Goal: Use online tool/utility: Utilize a website feature to perform a specific function

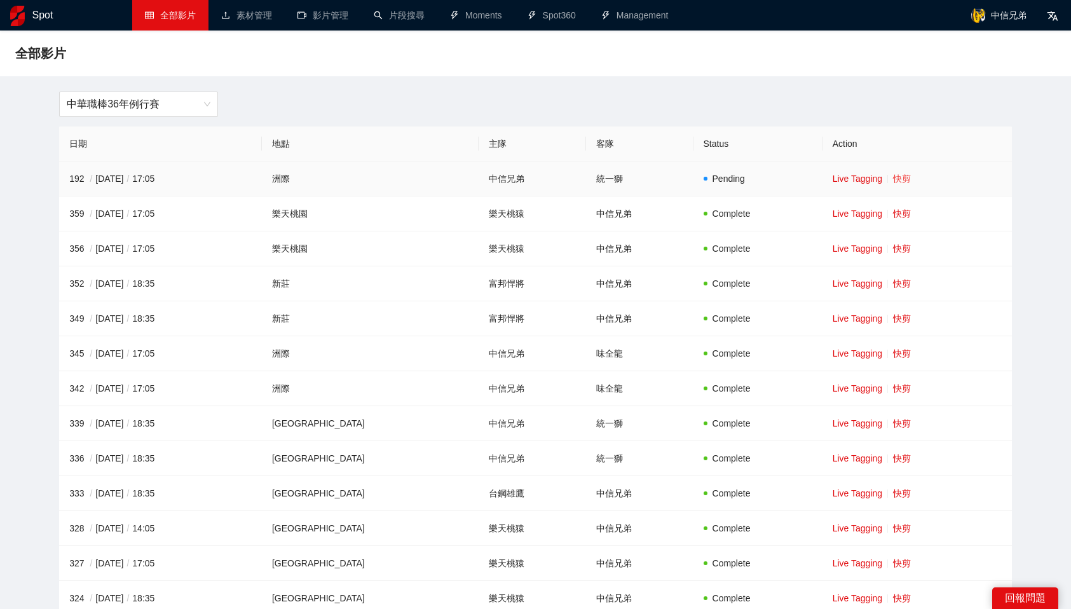
click at [893, 179] on link "快剪" at bounding box center [902, 179] width 18 height 10
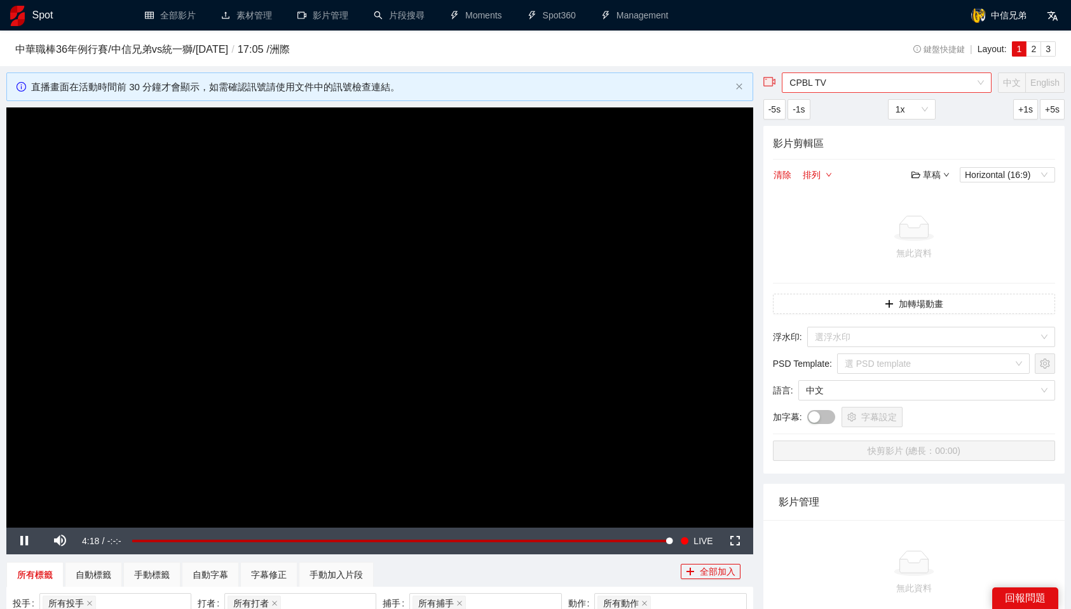
click at [825, 87] on span "CPBL TV" at bounding box center [886, 82] width 194 height 19
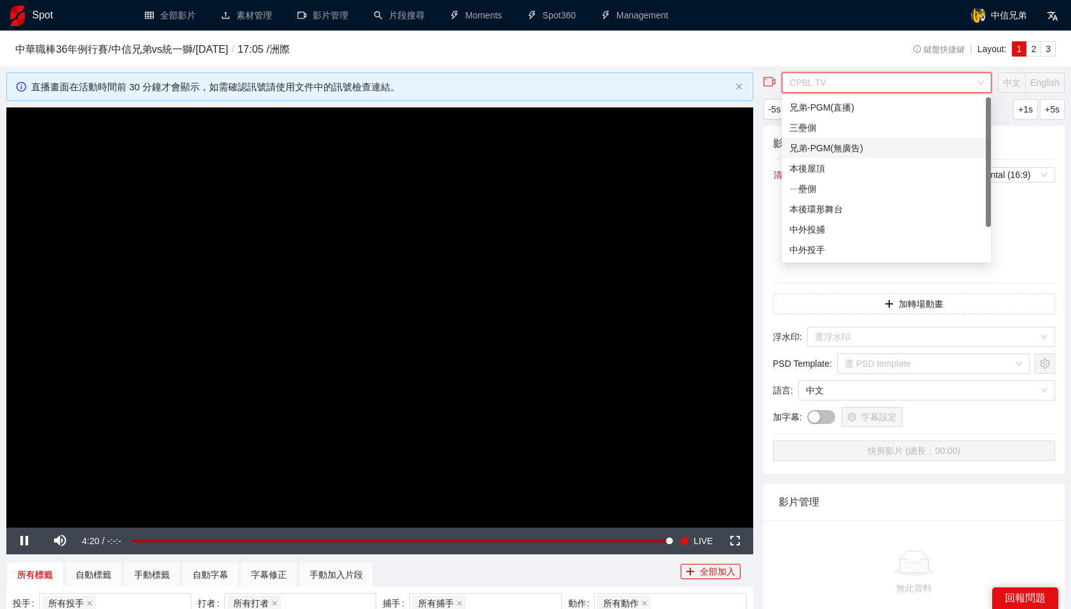
click at [863, 142] on div "兄弟-PGM(無廣告)" at bounding box center [886, 148] width 194 height 14
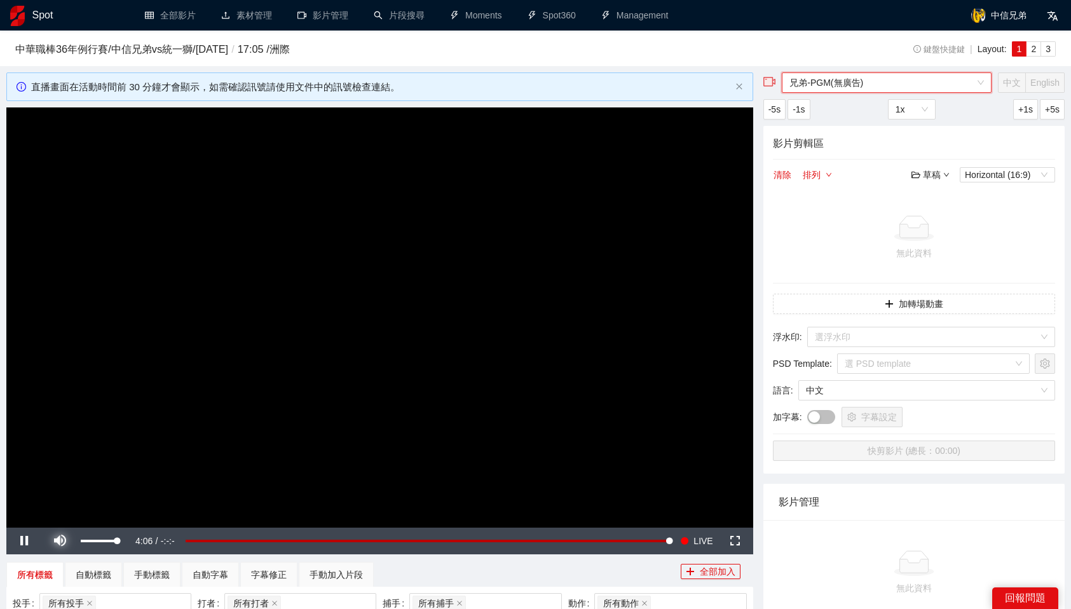
click at [61, 541] on span "Video Player" at bounding box center [60, 541] width 36 height 0
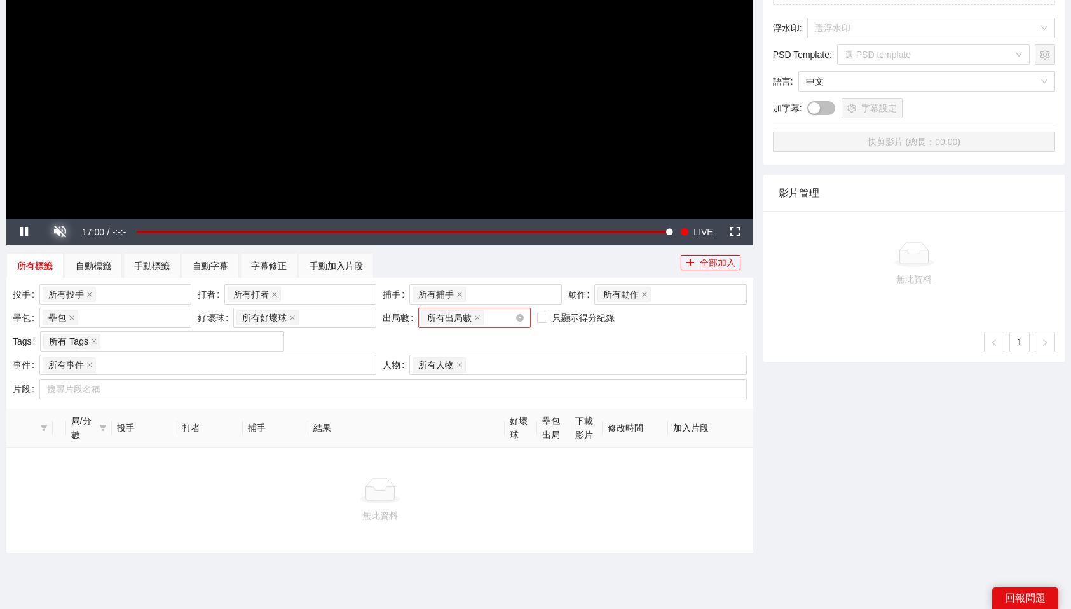
scroll to position [310, 0]
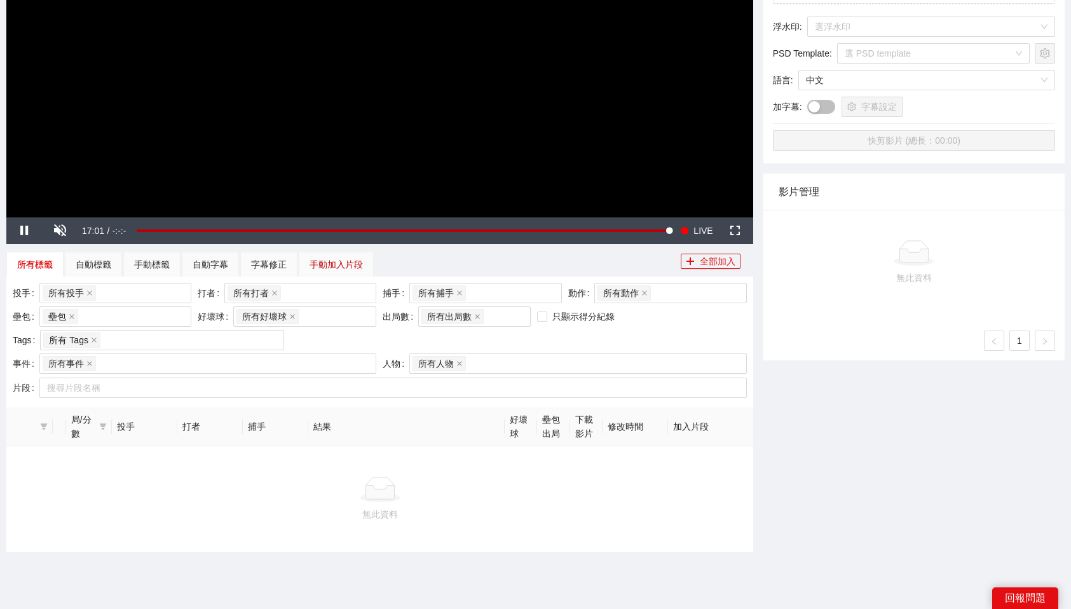
click at [326, 261] on div "手動加入片段" at bounding box center [336, 264] width 53 height 14
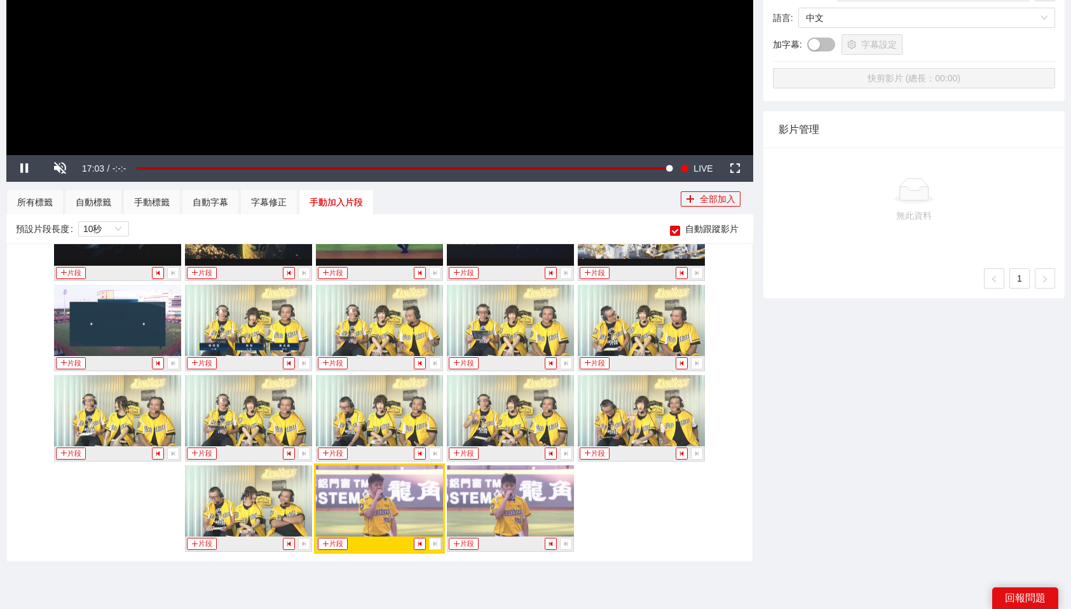
scroll to position [783, 0]
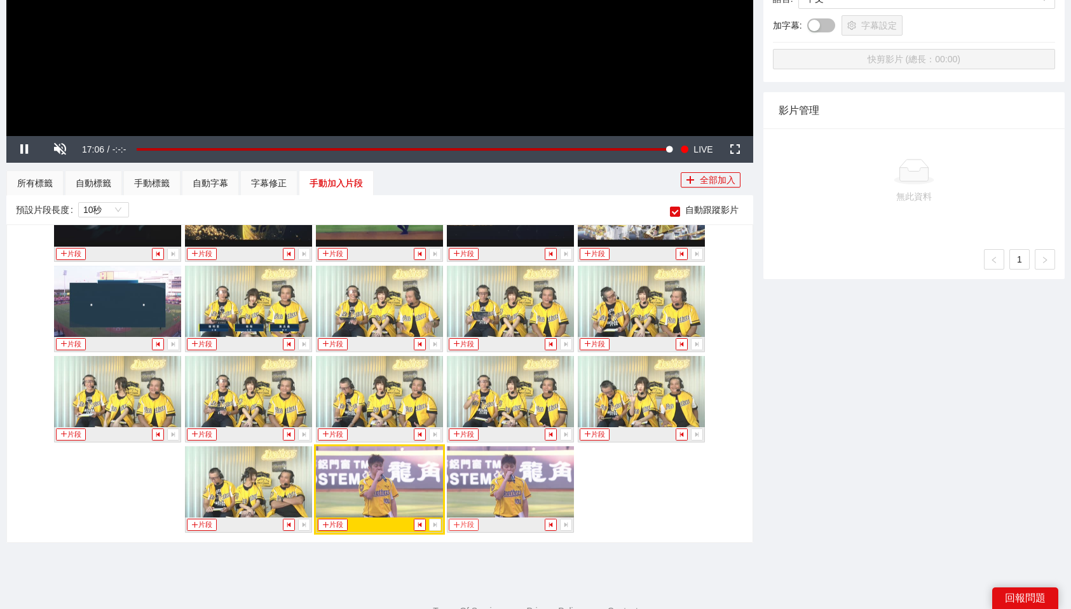
click at [465, 524] on button "片段" at bounding box center [463, 525] width 29 height 12
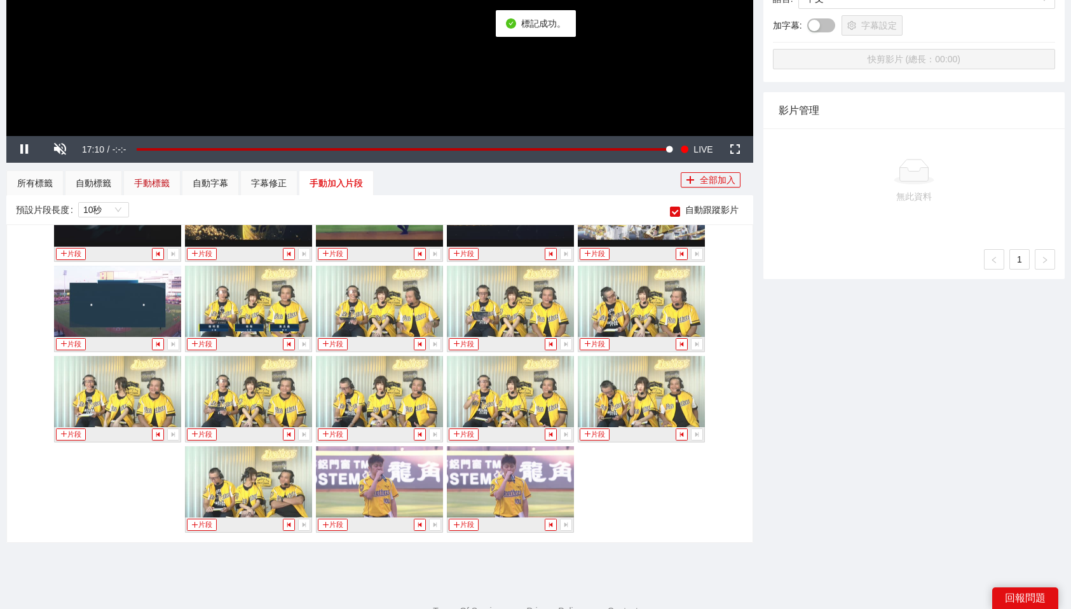
click at [162, 180] on div "手動標籤" at bounding box center [152, 183] width 36 height 14
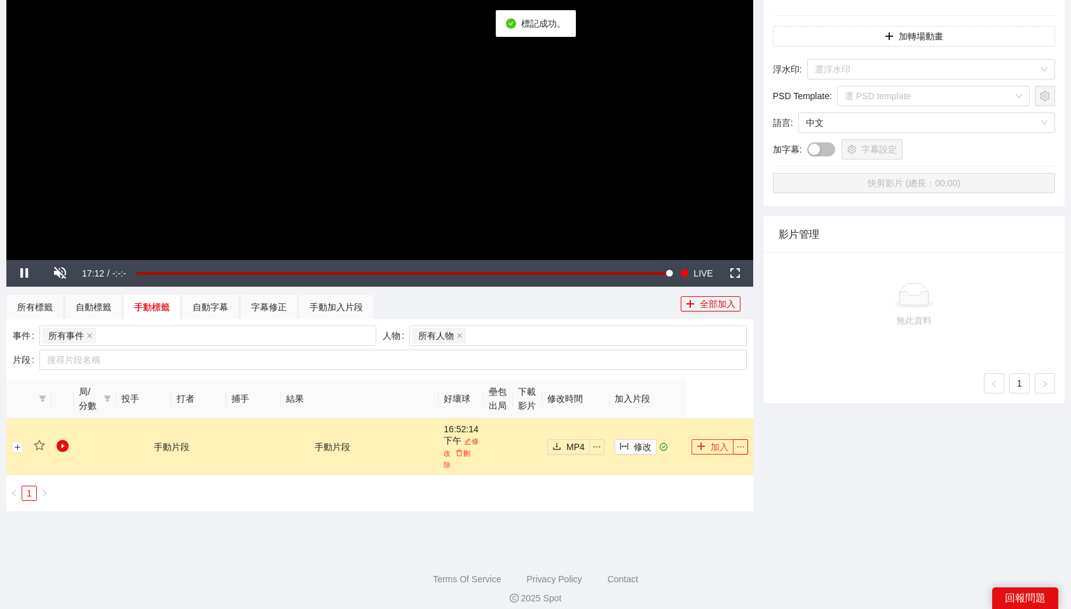
click at [712, 439] on button "加入" at bounding box center [712, 446] width 42 height 15
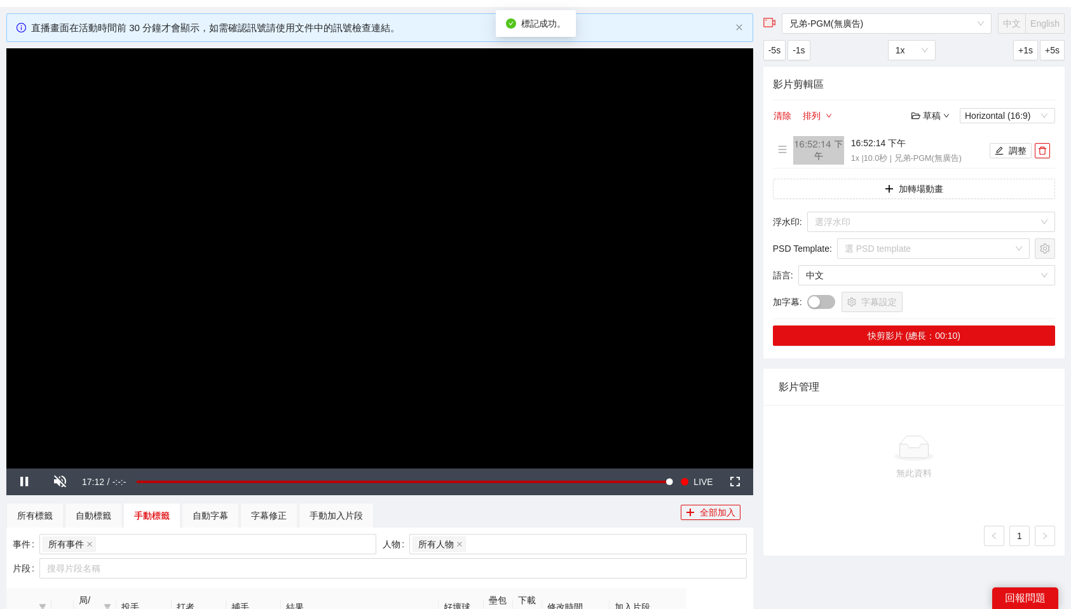
scroll to position [0, 0]
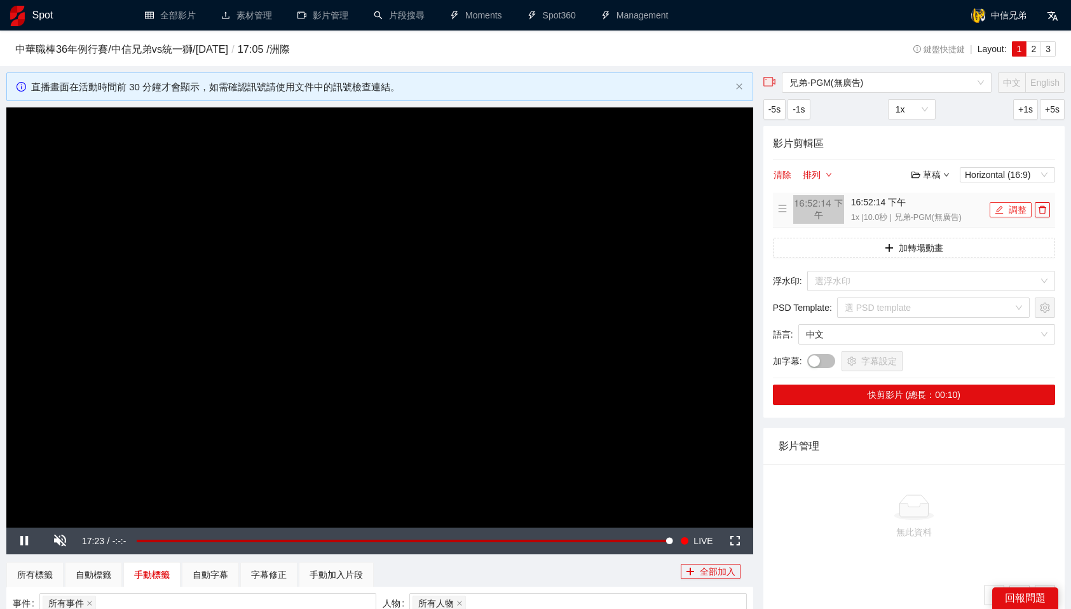
click at [1014, 209] on button "調整" at bounding box center [1011, 209] width 42 height 15
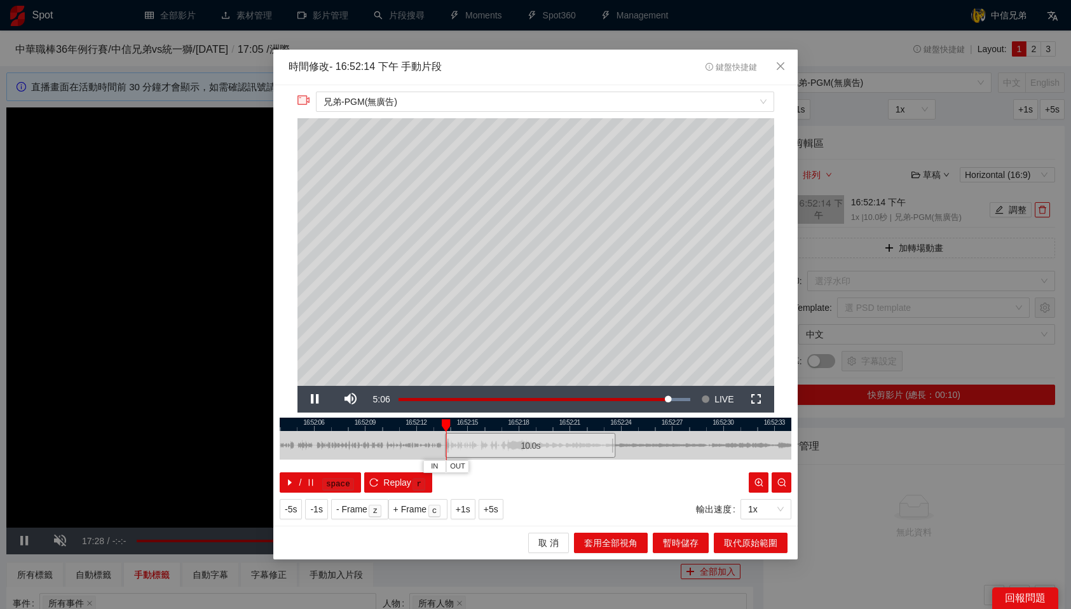
click at [551, 440] on div "10.0 s" at bounding box center [530, 445] width 170 height 25
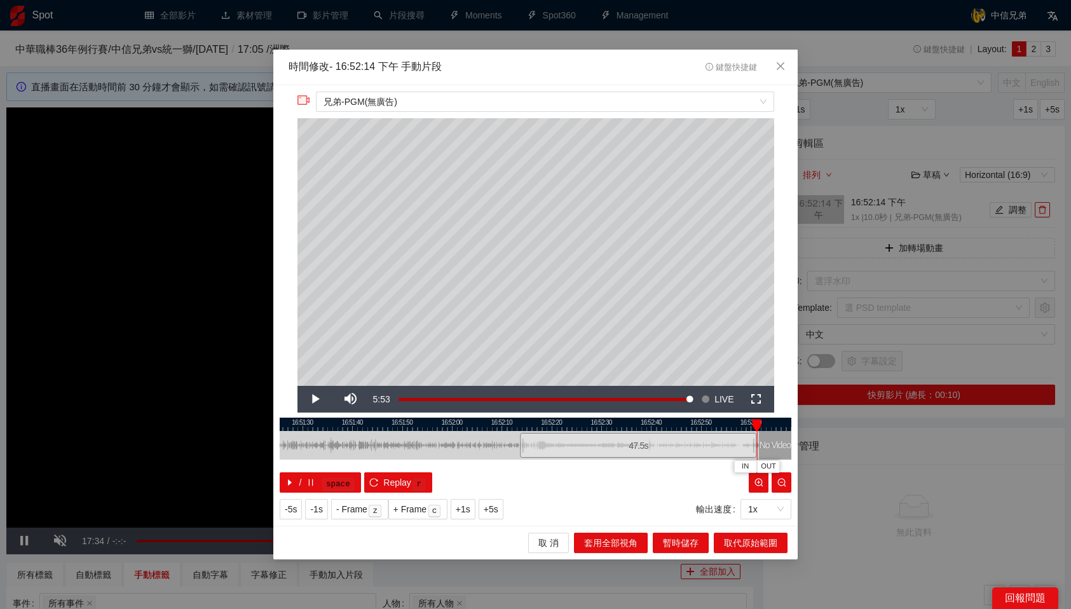
drag, startPoint x: 569, startPoint y: 442, endPoint x: 756, endPoint y: 440, distance: 186.9
click at [756, 440] on div "16:51:20 16:51:30 16:51:40 16:51:50 16:52:00 16:52:10 16:52:20 16:52:30 16:52:4…" at bounding box center [536, 455] width 512 height 75
click at [743, 421] on div at bounding box center [536, 424] width 512 height 13
click at [759, 541] on span "取代原始範圍" at bounding box center [750, 543] width 53 height 14
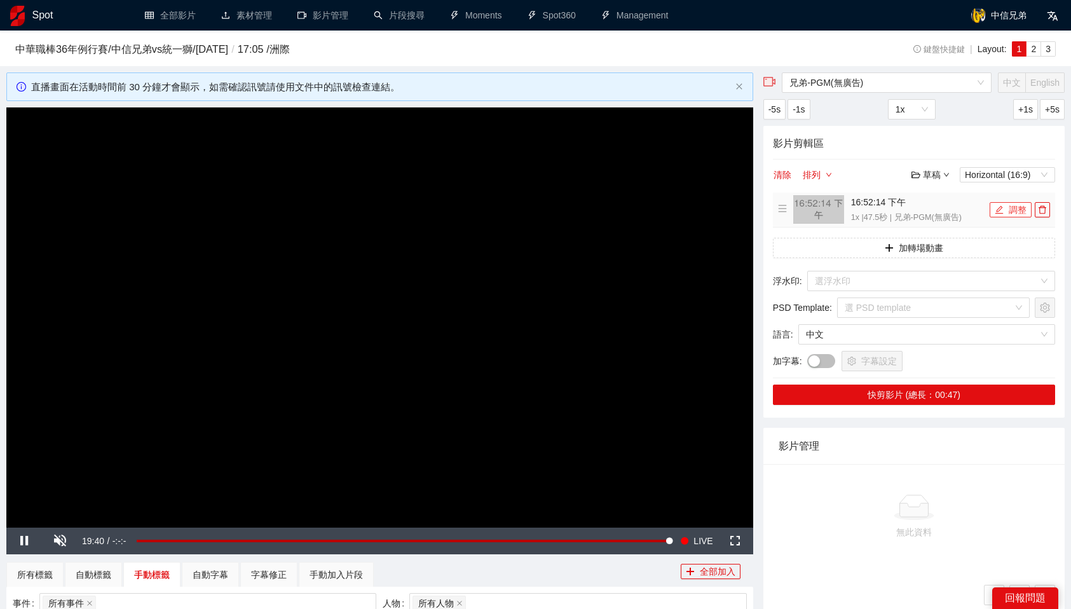
click at [1005, 211] on button "調整" at bounding box center [1011, 209] width 42 height 15
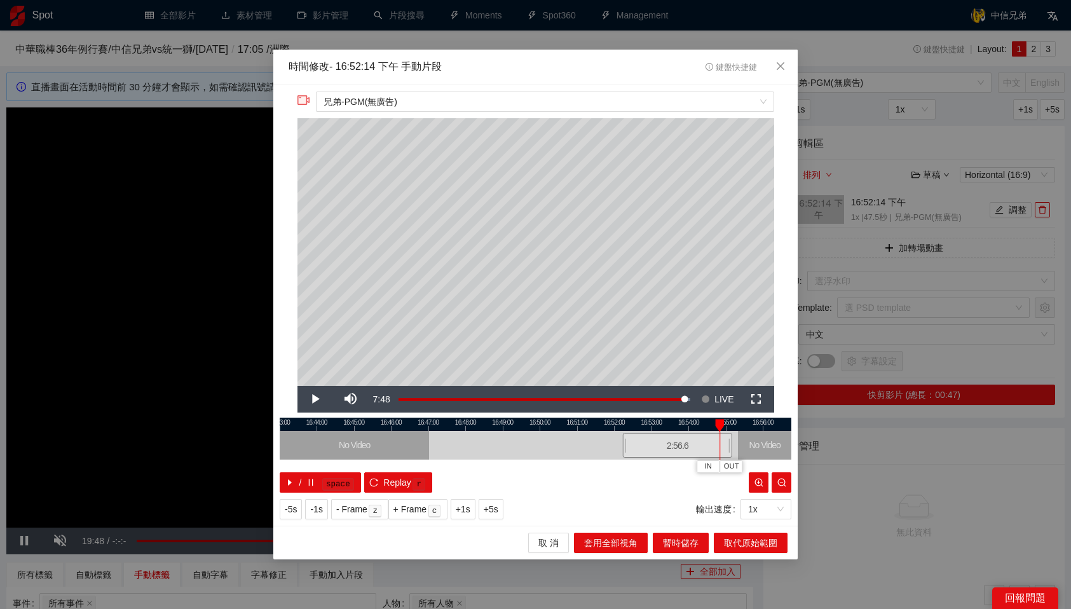
drag, startPoint x: 653, startPoint y: 444, endPoint x: 730, endPoint y: 443, distance: 76.9
click at [730, 443] on div at bounding box center [730, 445] width 8 height 29
click at [746, 465] on span "OUT" at bounding box center [742, 466] width 15 height 11
click at [752, 541] on span "取代原始範圍" at bounding box center [750, 543] width 53 height 14
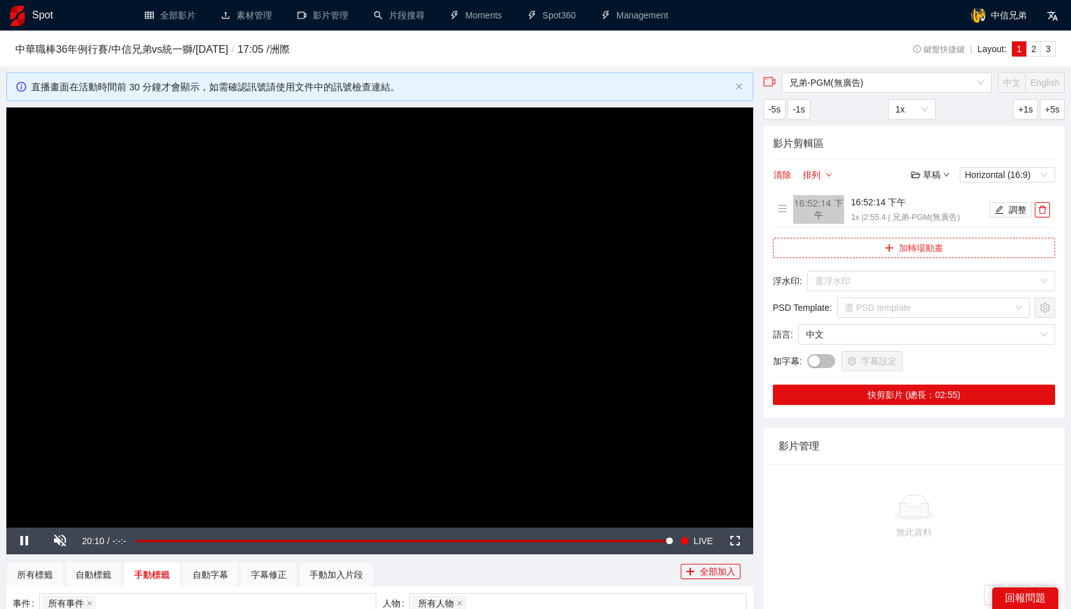
click at [943, 245] on button "加轉場動畫" at bounding box center [914, 248] width 282 height 20
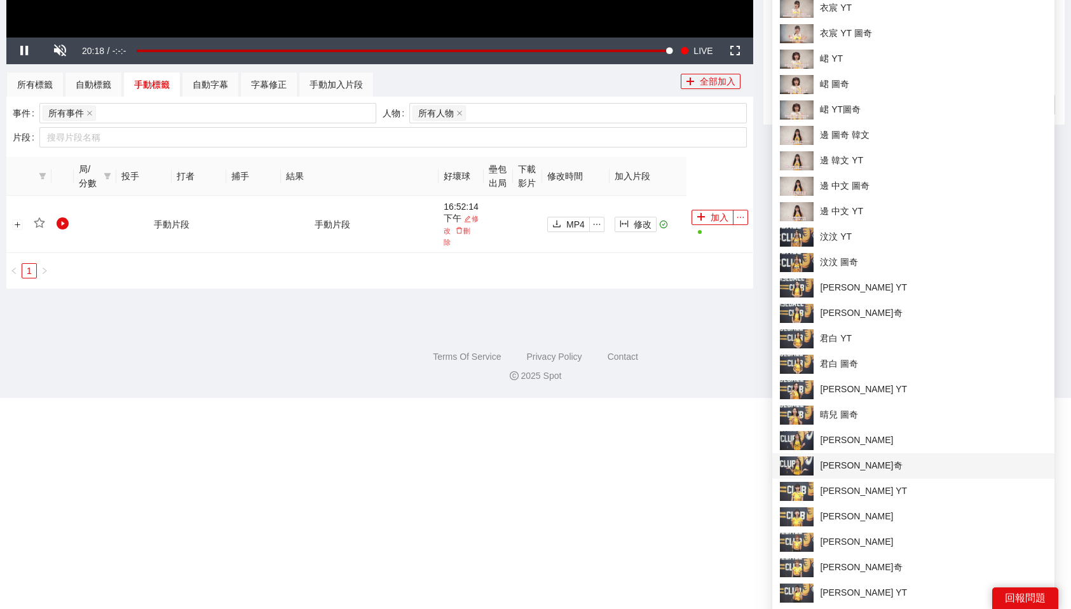
scroll to position [487, 0]
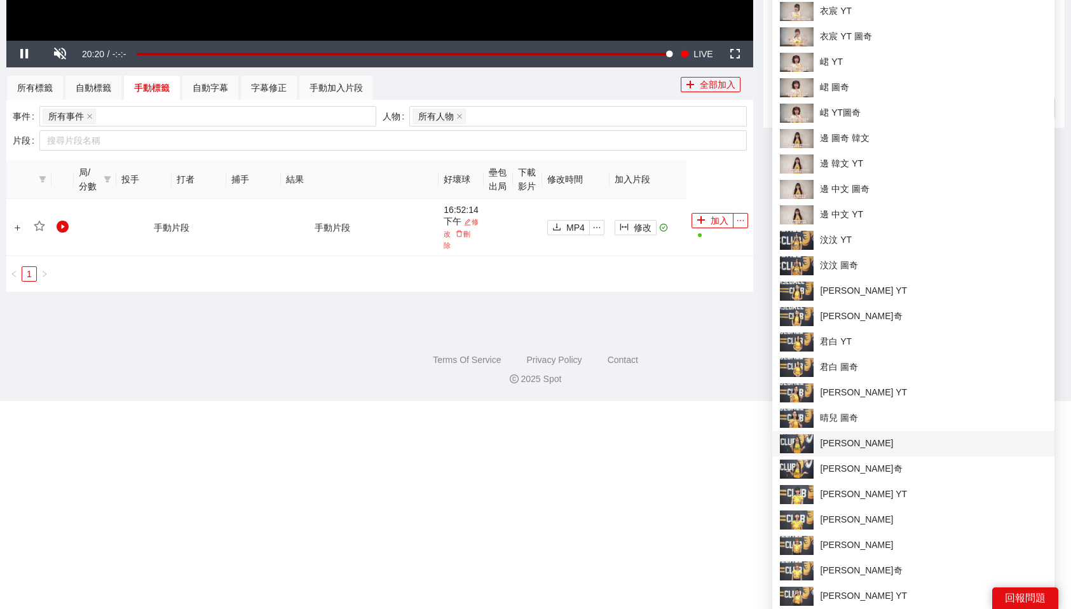
click at [892, 442] on span "[PERSON_NAME]" at bounding box center [913, 443] width 267 height 19
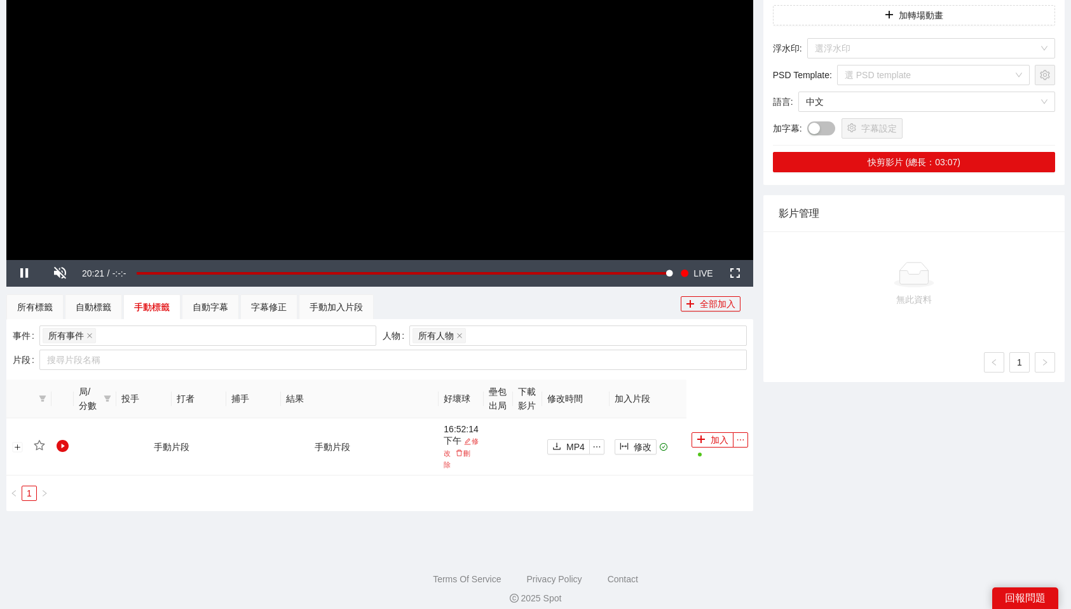
scroll to position [0, 0]
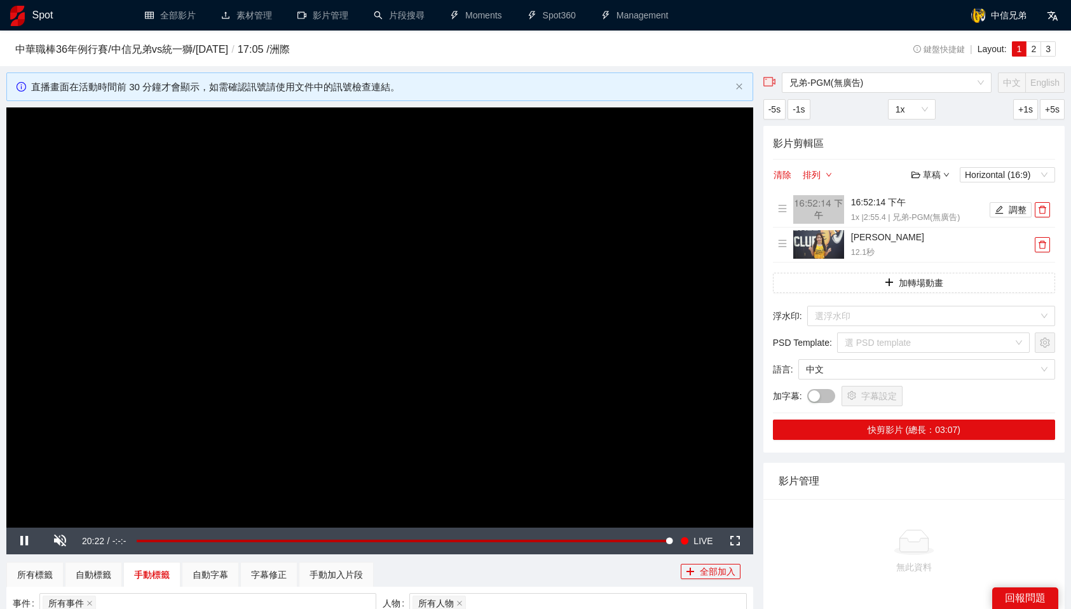
click at [919, 310] on input "search" at bounding box center [927, 315] width 224 height 19
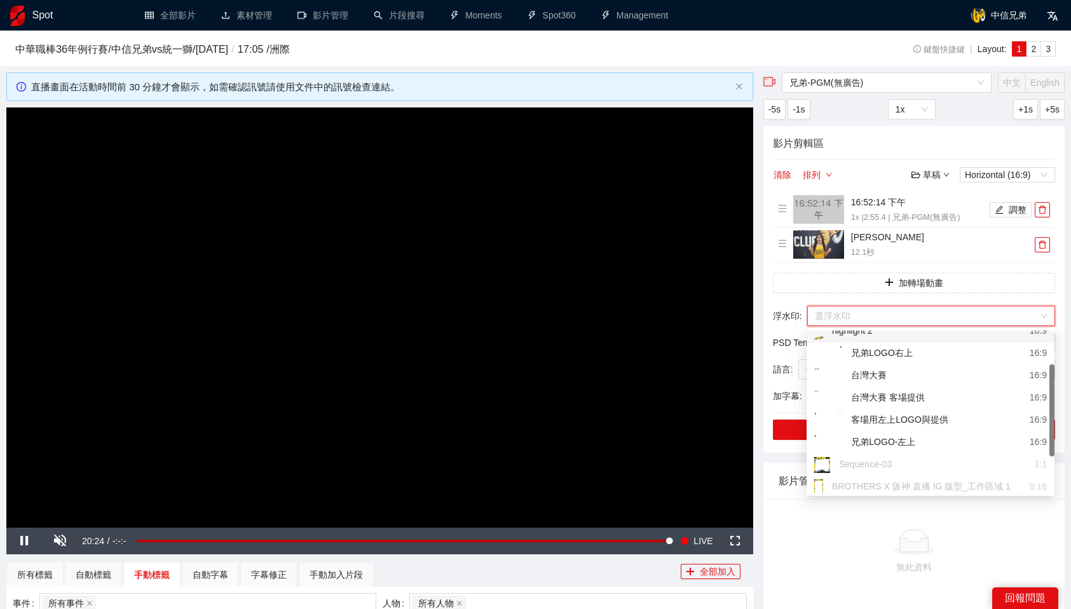
scroll to position [59, 0]
click at [920, 433] on div "兄弟LOGO-左上 16:9" at bounding box center [930, 438] width 233 height 16
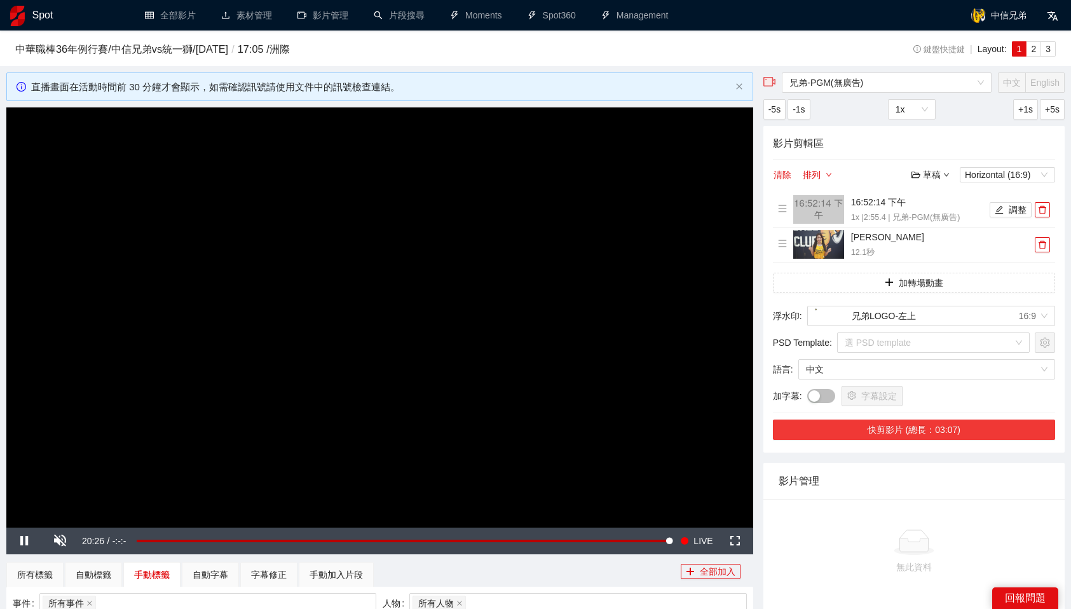
click at [979, 432] on button "快剪影片 (總長：03:07)" at bounding box center [914, 429] width 282 height 20
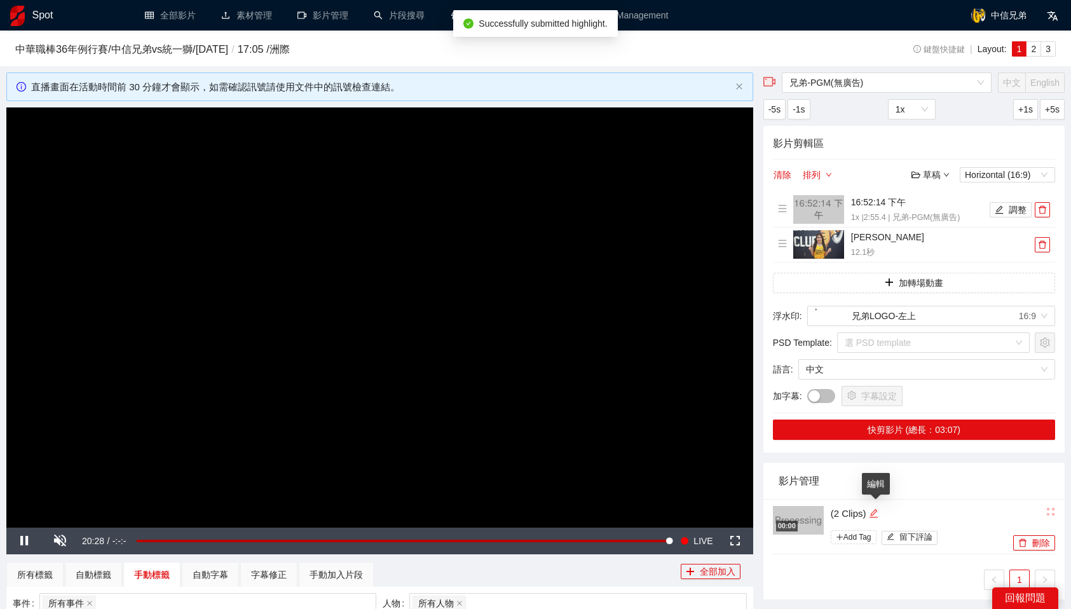
click at [875, 512] on icon "edit" at bounding box center [873, 513] width 8 height 8
click at [883, 509] on textarea "*********" at bounding box center [912, 512] width 179 height 20
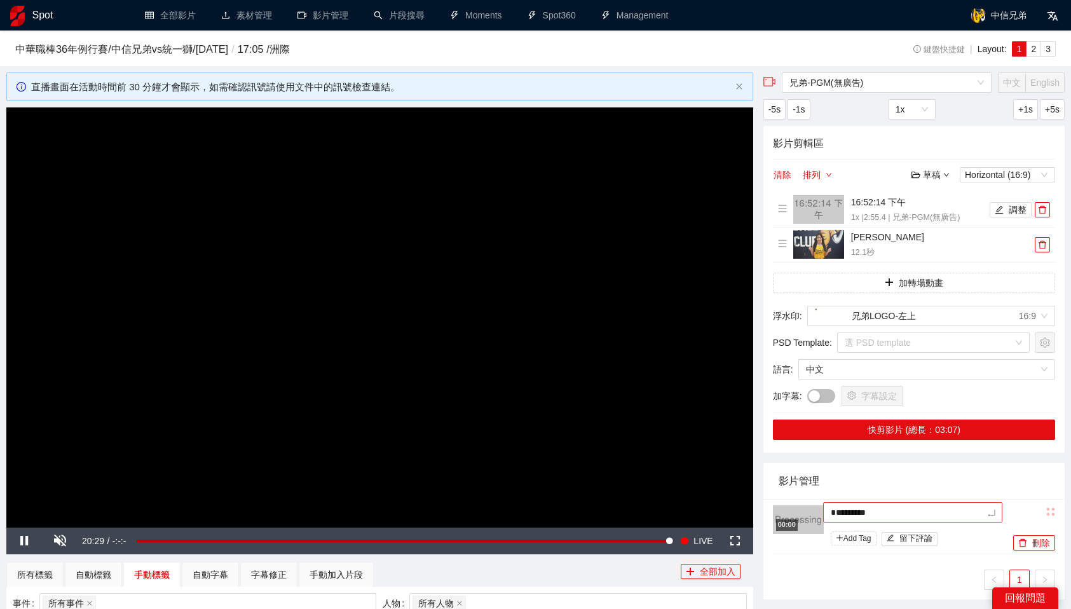
type textarea "*"
type textarea "**"
type textarea "*"
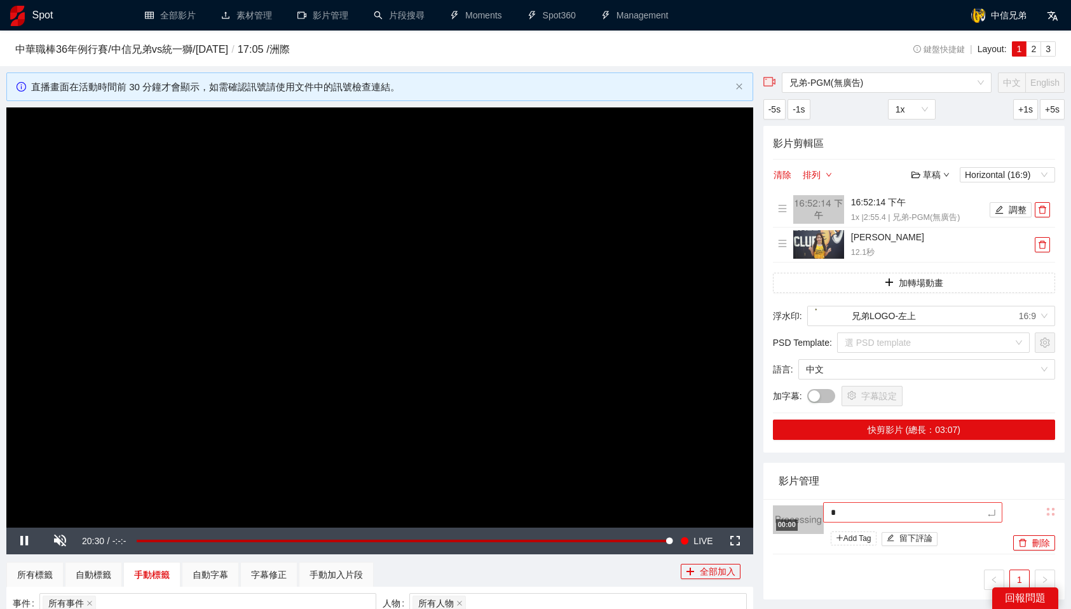
type textarea "**"
type textarea "***"
type textarea "**"
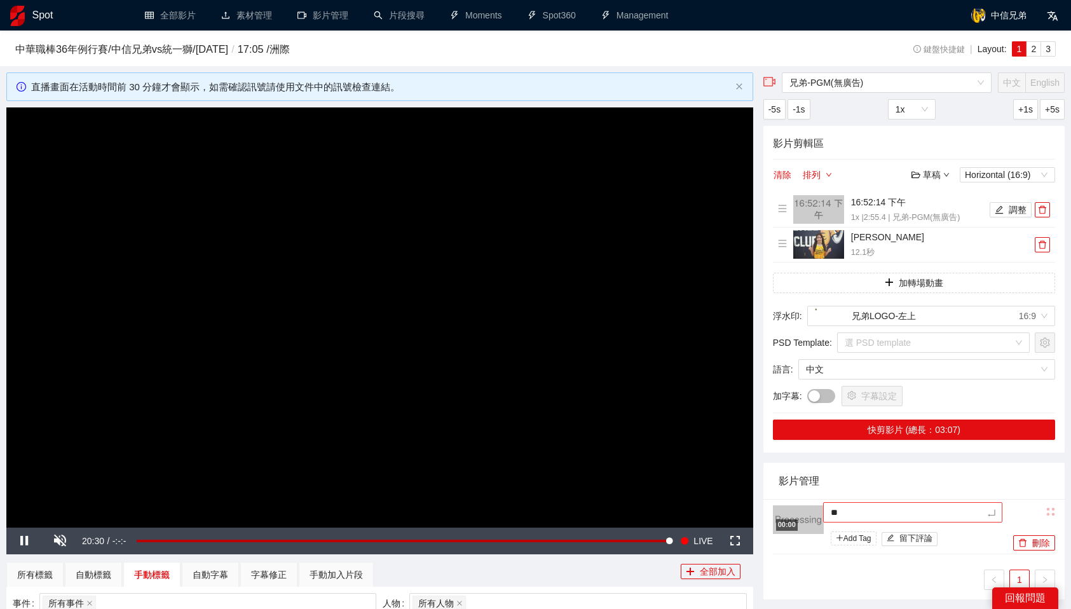
type textarea "***"
click at [910, 484] on div "影片管理" at bounding box center [914, 481] width 271 height 36
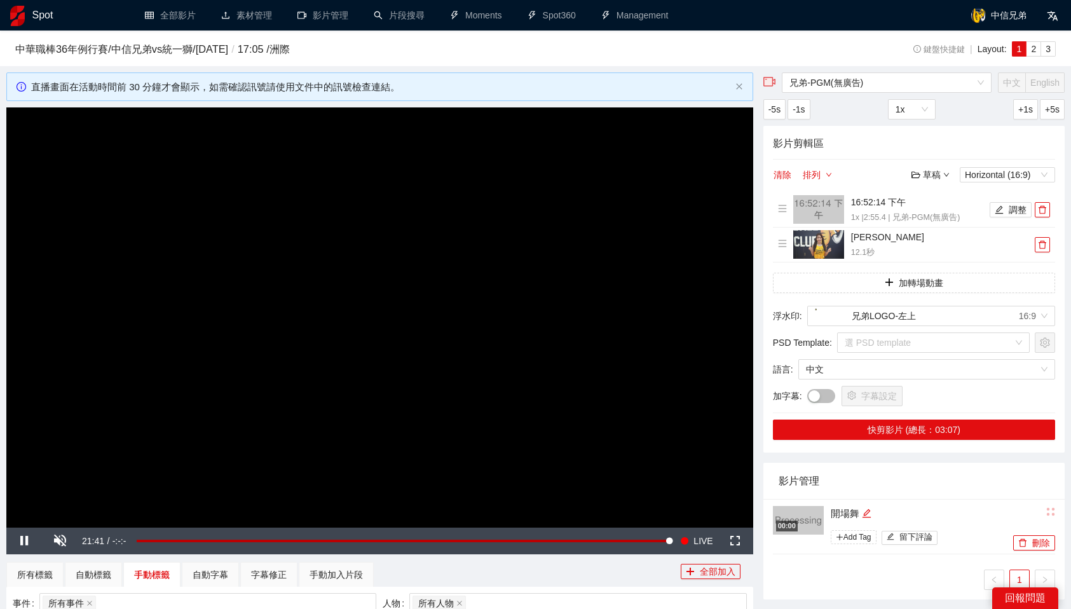
click at [915, 494] on div "影片管理" at bounding box center [914, 481] width 271 height 36
click at [962, 493] on div "影片管理" at bounding box center [914, 481] width 271 height 36
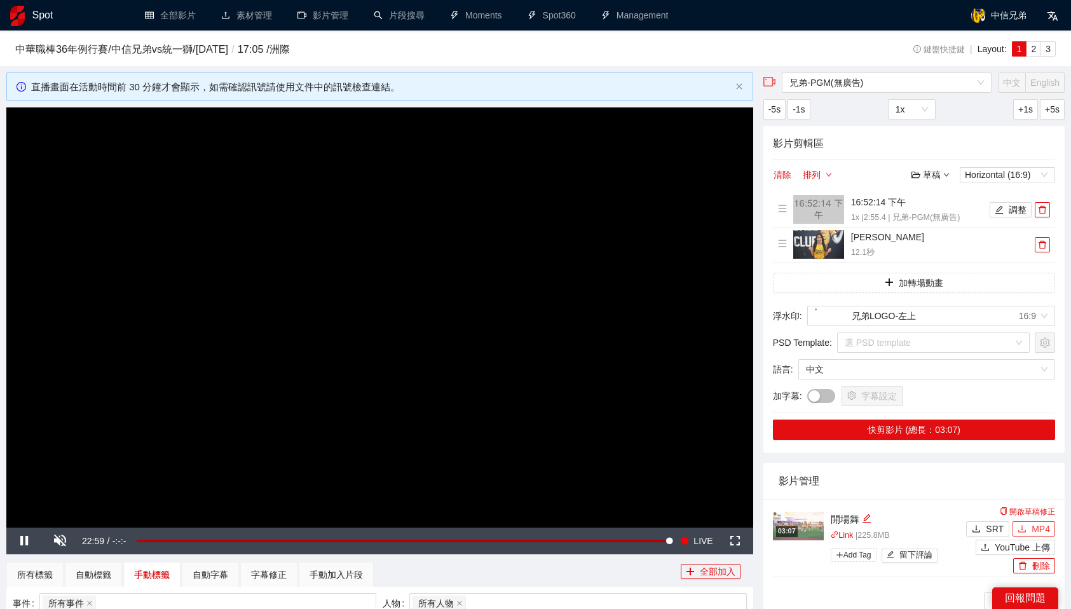
click at [1030, 527] on button "MP4" at bounding box center [1033, 528] width 43 height 15
click at [1044, 210] on icon "delete" at bounding box center [1042, 209] width 9 height 9
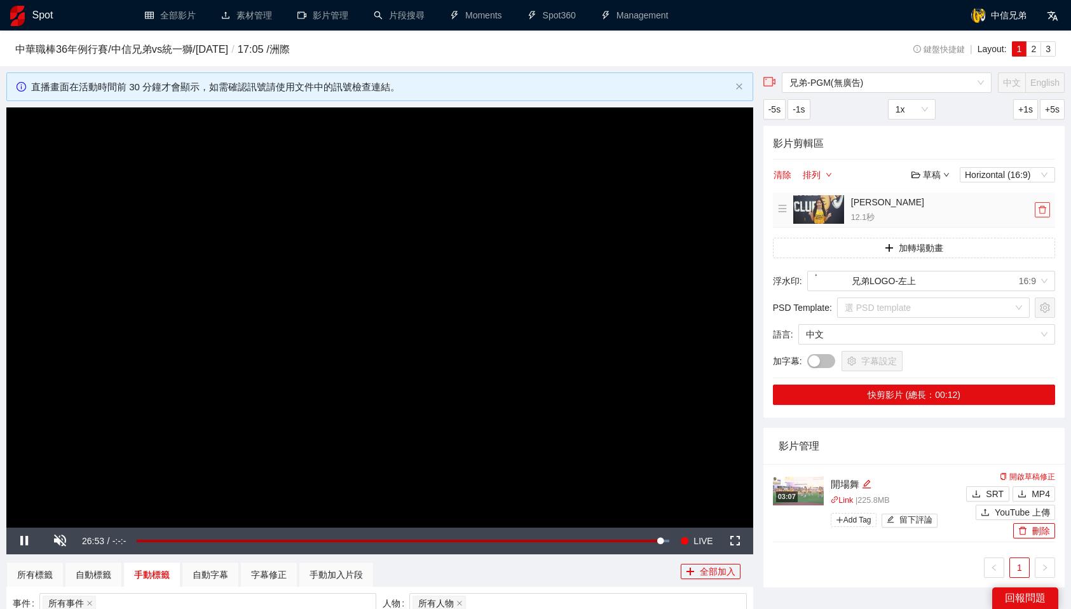
click at [1044, 210] on icon "delete" at bounding box center [1042, 209] width 9 height 9
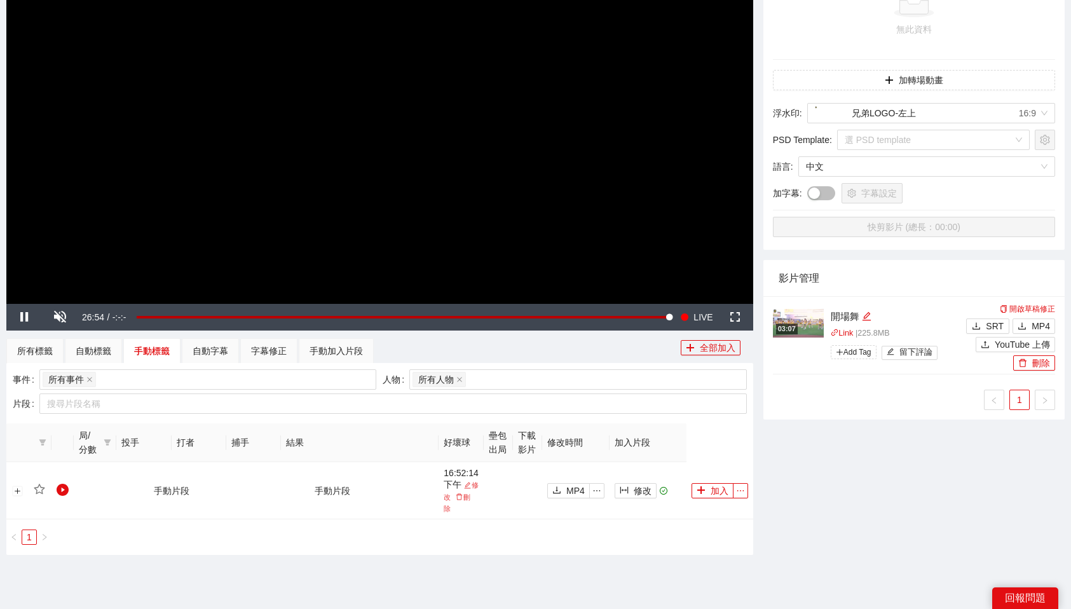
scroll to position [228, 0]
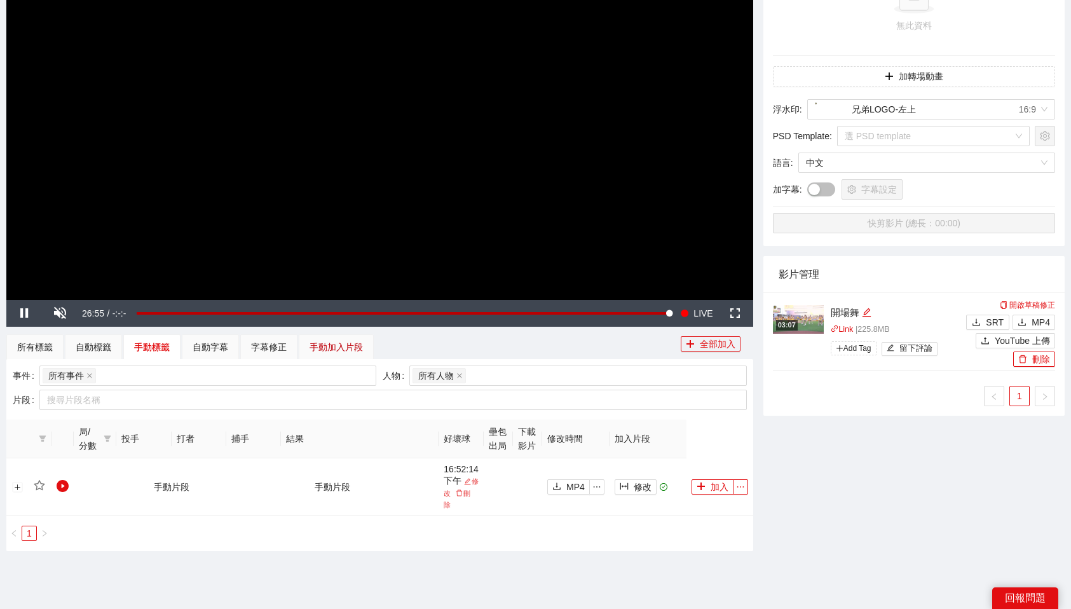
click at [325, 353] on div "手動加入片段" at bounding box center [336, 347] width 53 height 14
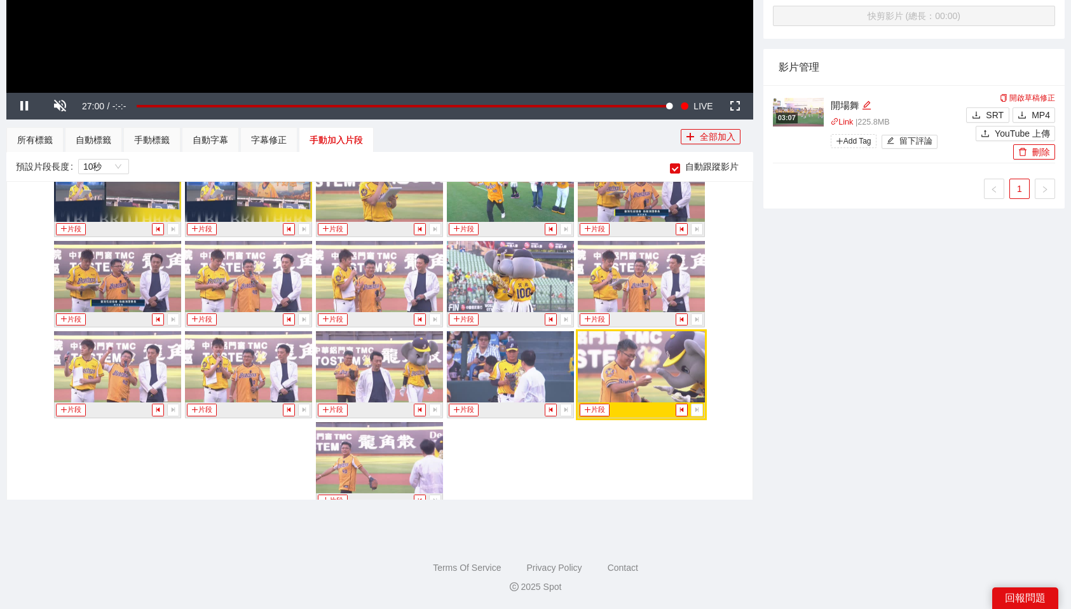
scroll to position [1415, 0]
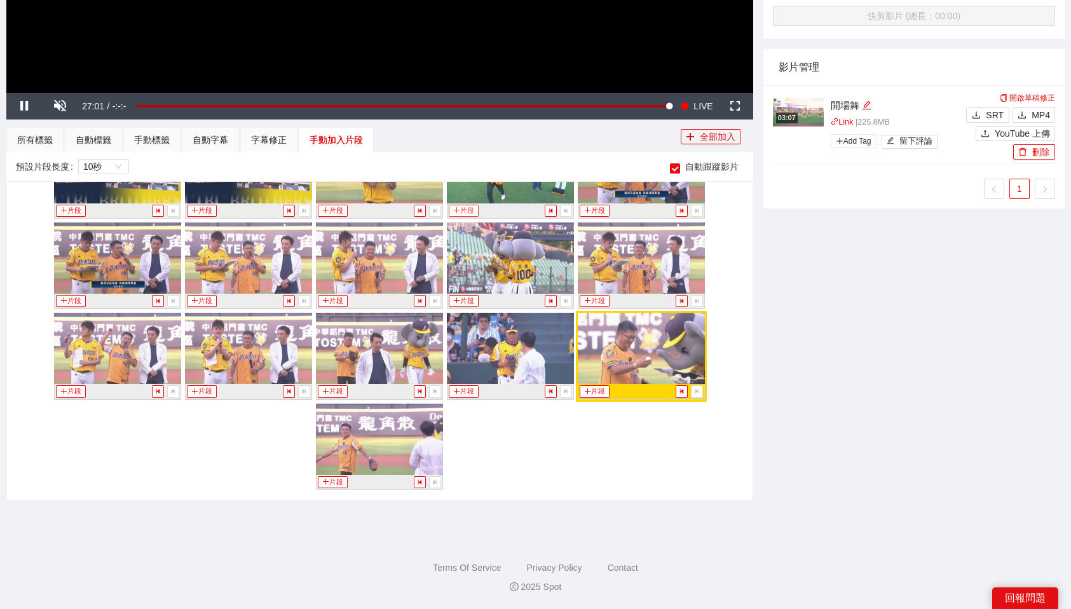
click at [464, 212] on button "片段" at bounding box center [463, 211] width 29 height 12
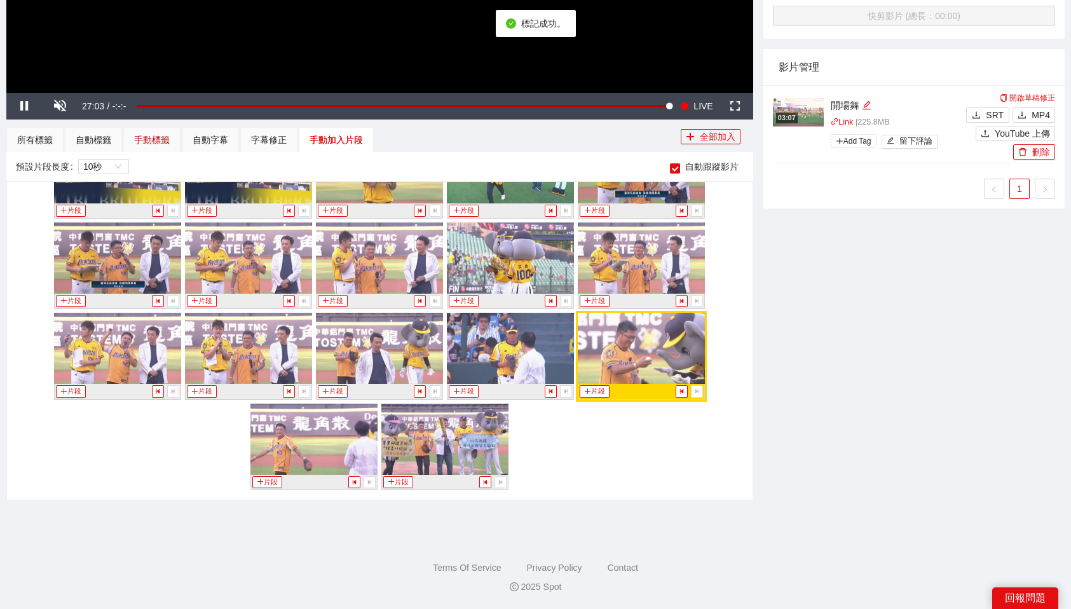
click at [137, 139] on div "手動標籤" at bounding box center [152, 140] width 36 height 14
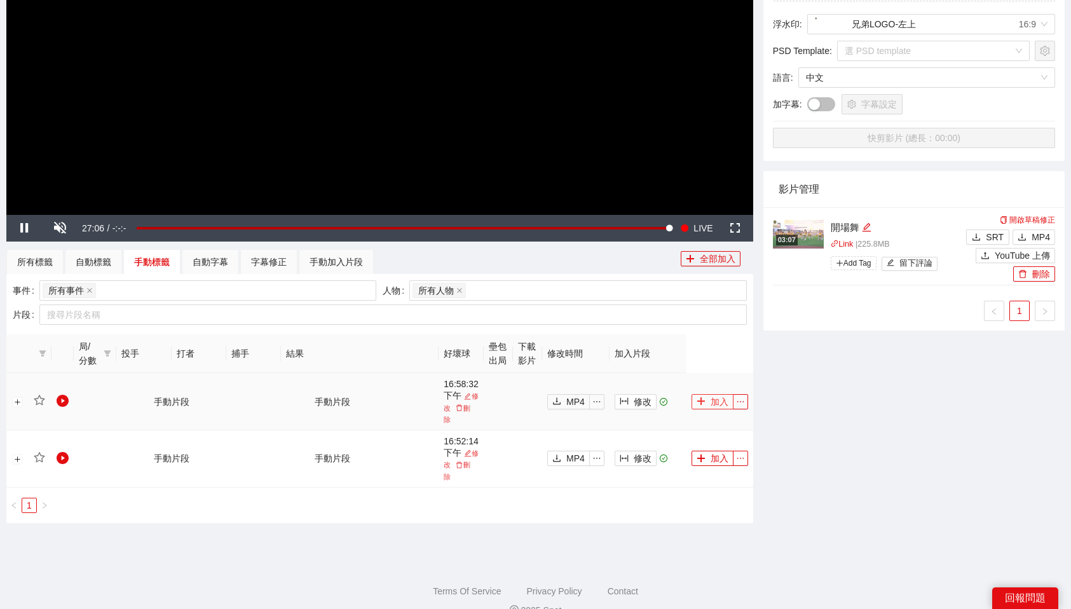
click at [707, 394] on button "加入" at bounding box center [712, 401] width 42 height 15
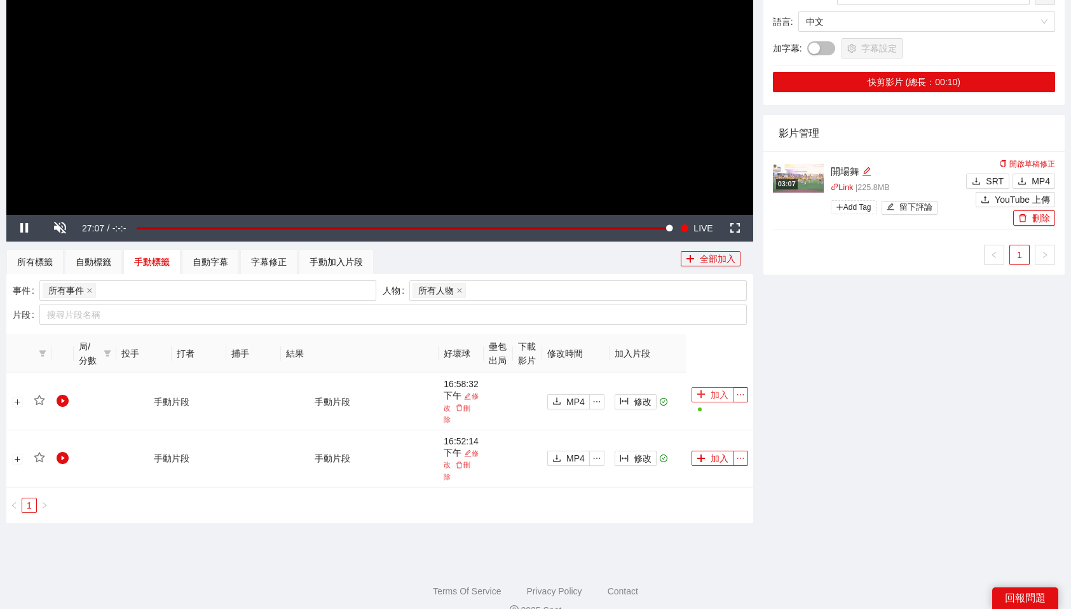
scroll to position [0, 0]
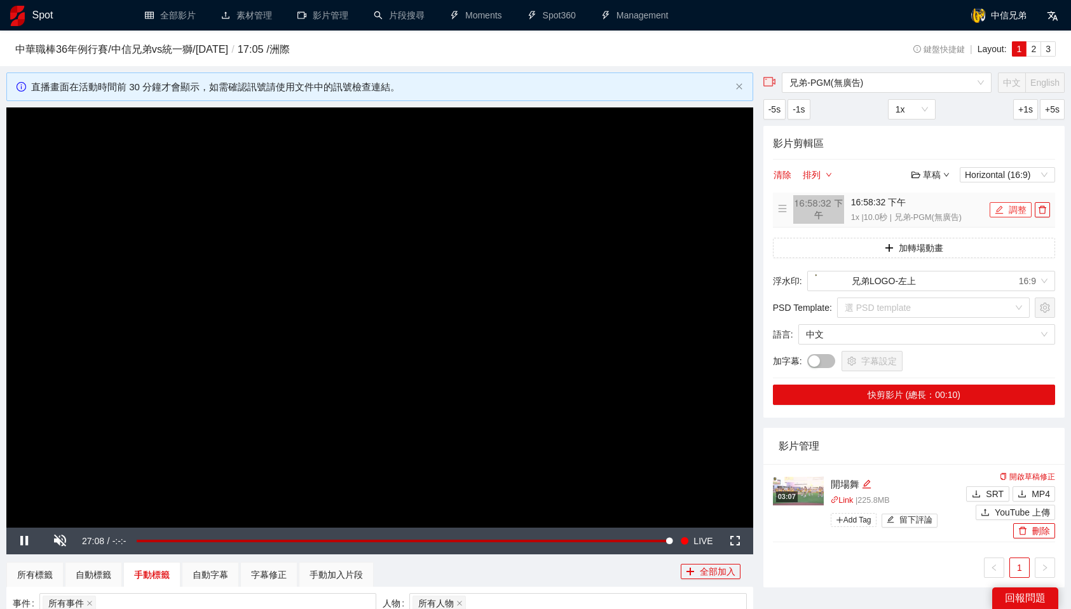
click at [1009, 208] on button "調整" at bounding box center [1011, 209] width 42 height 15
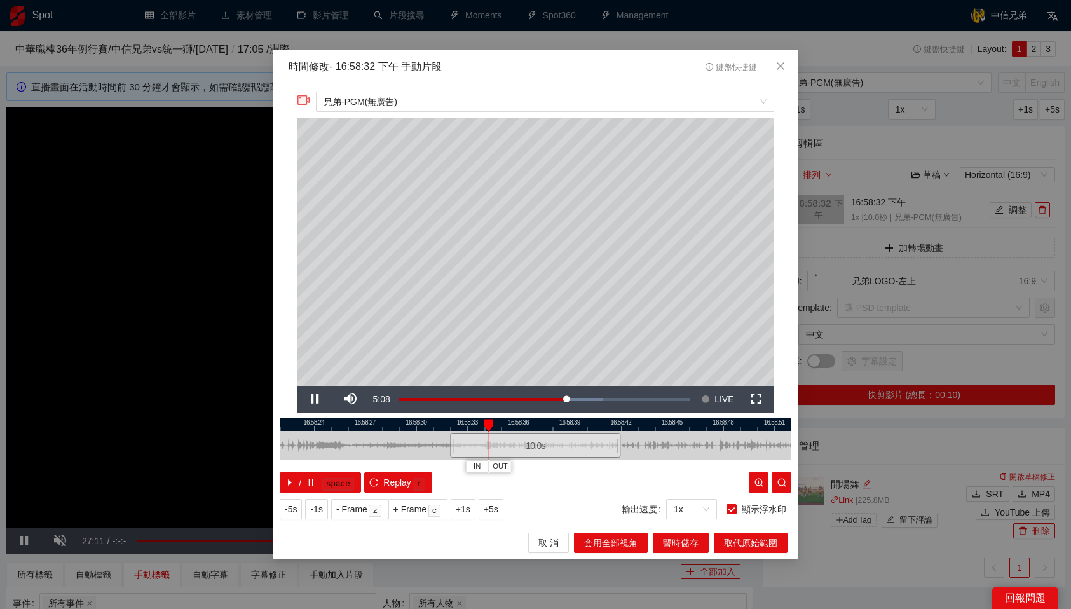
click at [346, 430] on div at bounding box center [536, 424] width 512 height 13
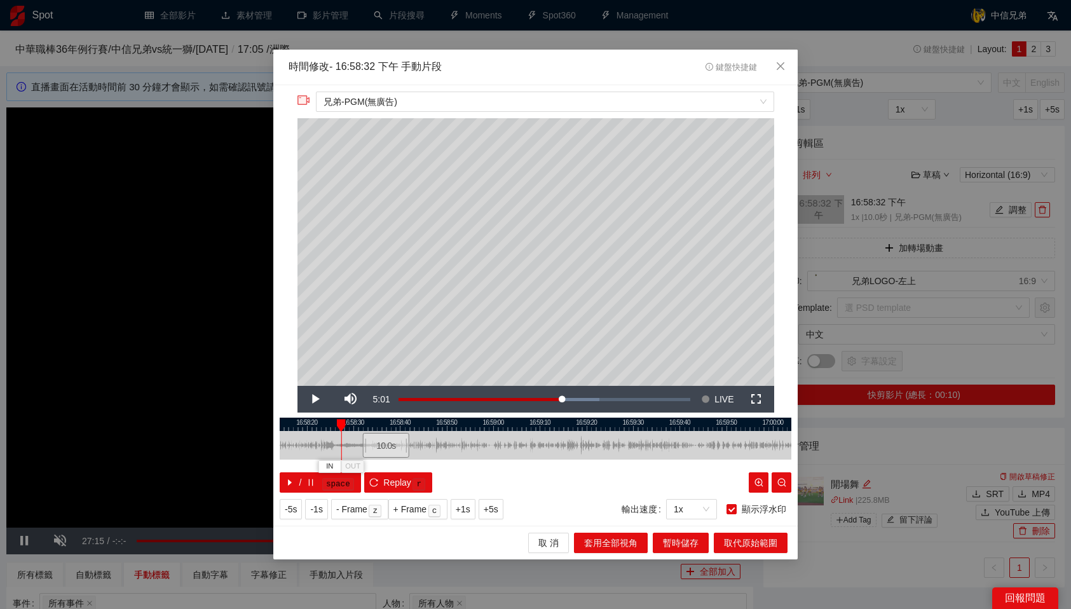
click at [326, 422] on div at bounding box center [536, 424] width 512 height 13
drag, startPoint x: 406, startPoint y: 421, endPoint x: 374, endPoint y: 423, distance: 32.4
click at [374, 423] on div at bounding box center [376, 425] width 9 height 13
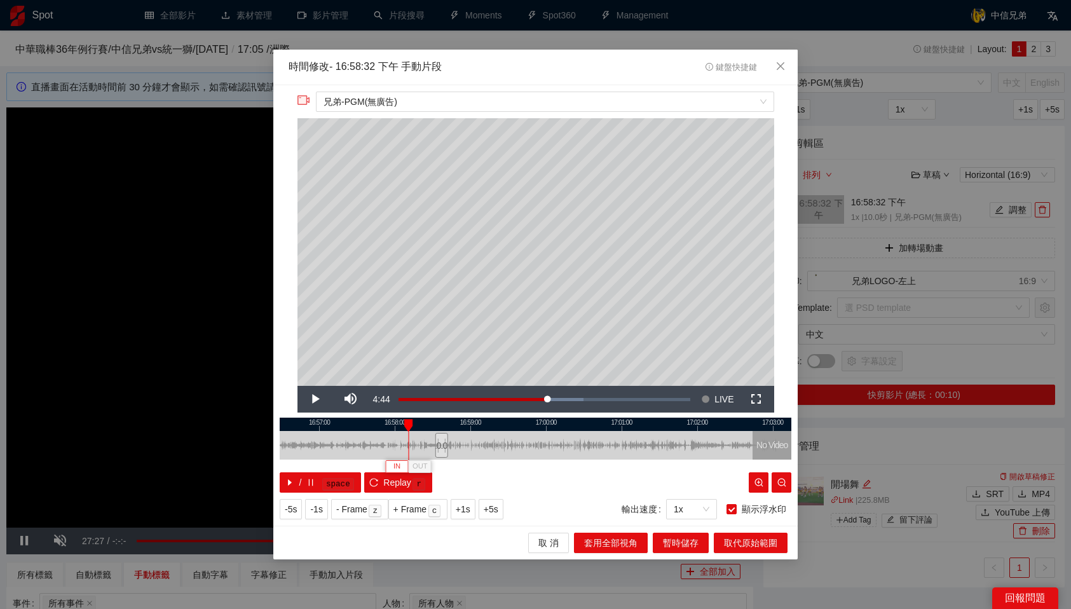
click at [404, 467] on button "IN" at bounding box center [396, 466] width 23 height 12
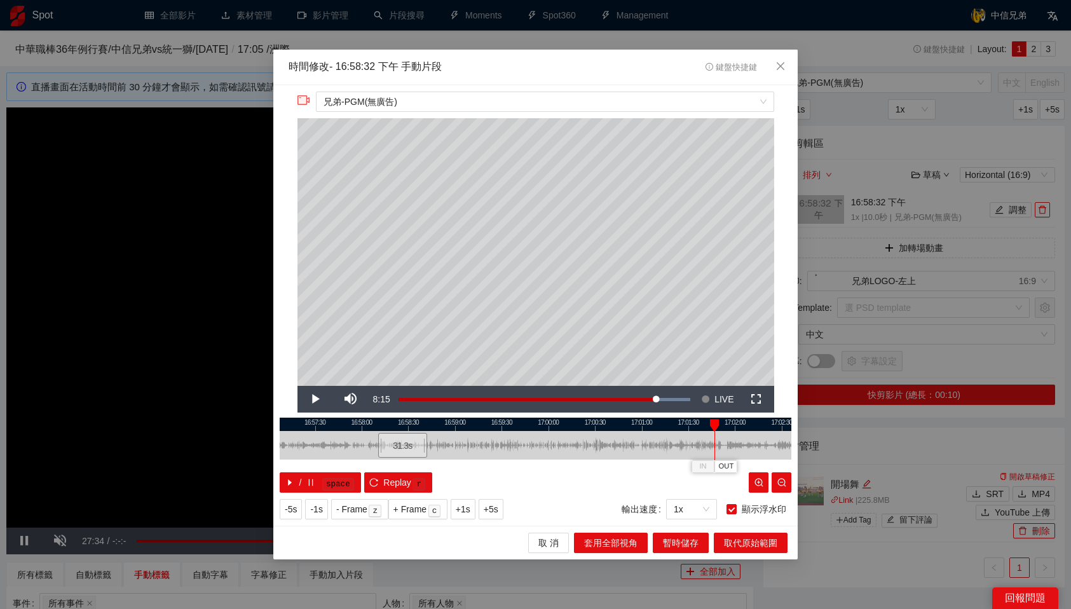
drag, startPoint x: 386, startPoint y: 421, endPoint x: 725, endPoint y: 435, distance: 339.0
click at [725, 435] on div "16:57:00 16:57:30 16:58:00 16:58:30 16:59:00 16:59:30 17:00:00 17:00:30 17:01:0…" at bounding box center [536, 455] width 512 height 75
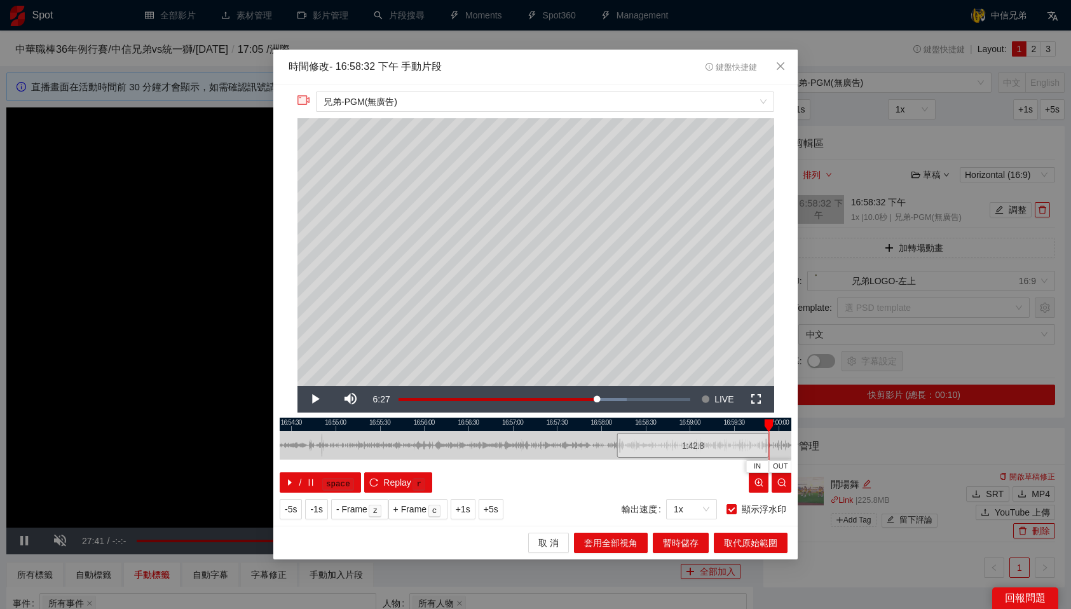
drag, startPoint x: 662, startPoint y: 444, endPoint x: 767, endPoint y: 442, distance: 105.5
click at [767, 442] on div at bounding box center [767, 445] width 8 height 29
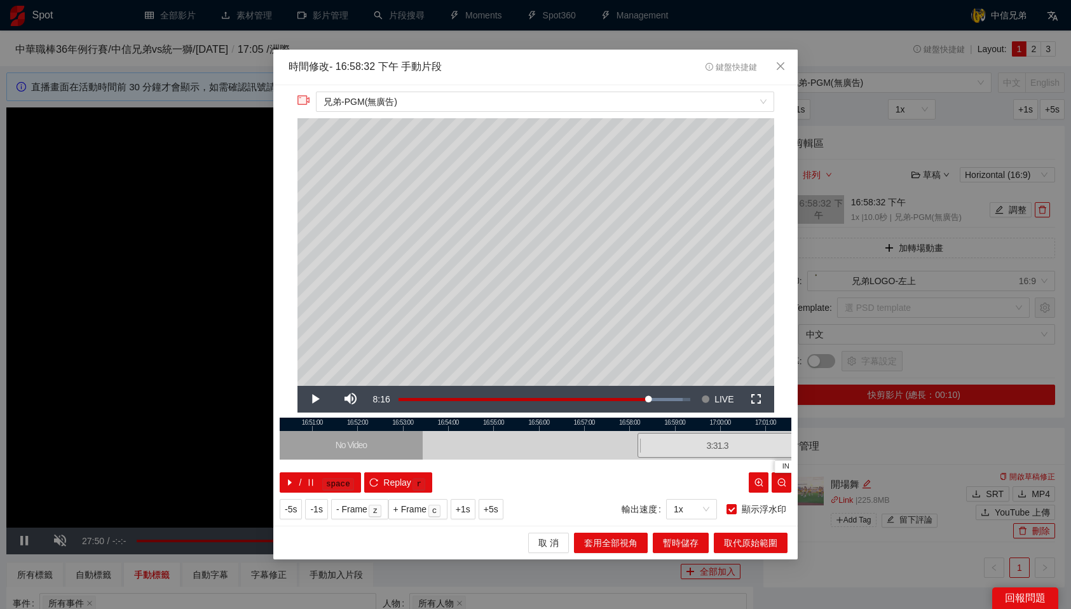
drag, startPoint x: 714, startPoint y: 444, endPoint x: 796, endPoint y: 443, distance: 82.0
click at [796, 443] on div "**********" at bounding box center [535, 305] width 524 height 441
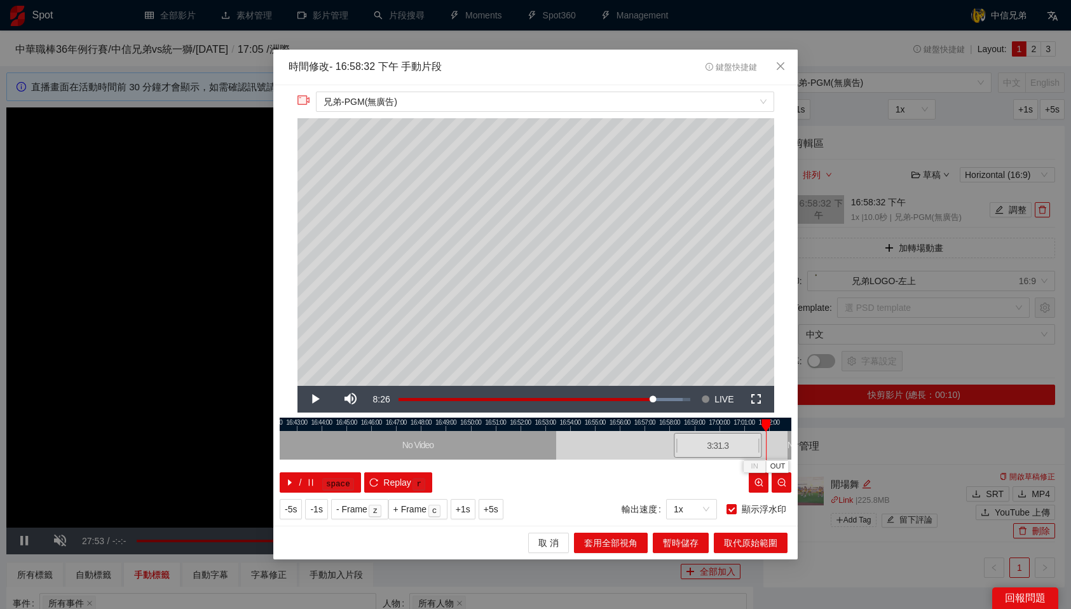
click at [766, 447] on div at bounding box center [766, 446] width 1 height 29
drag, startPoint x: 761, startPoint y: 446, endPoint x: 783, endPoint y: 447, distance: 21.7
click at [783, 447] on div "16:42:00 16:43:00 16:44:00 16:45:00 16:46:00 16:47:00 16:48:00 16:49:00 16:50:0…" at bounding box center [536, 455] width 512 height 75
click at [789, 467] on button "OUT" at bounding box center [797, 466] width 23 height 12
click at [750, 551] on button "取代原始範圍" at bounding box center [751, 543] width 74 height 20
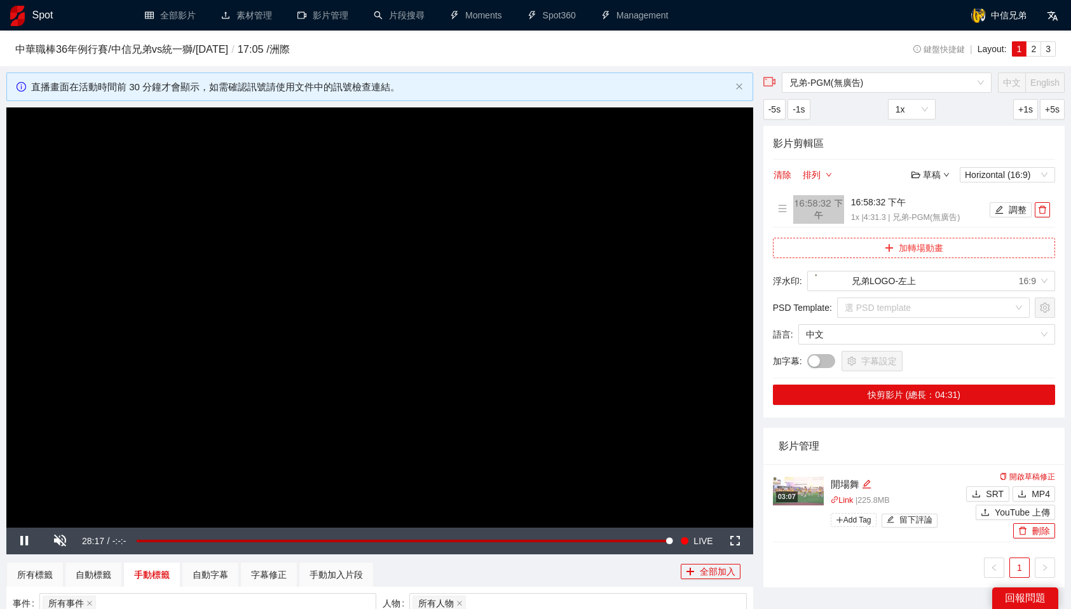
click at [910, 245] on button "加轉場動畫" at bounding box center [914, 248] width 282 height 20
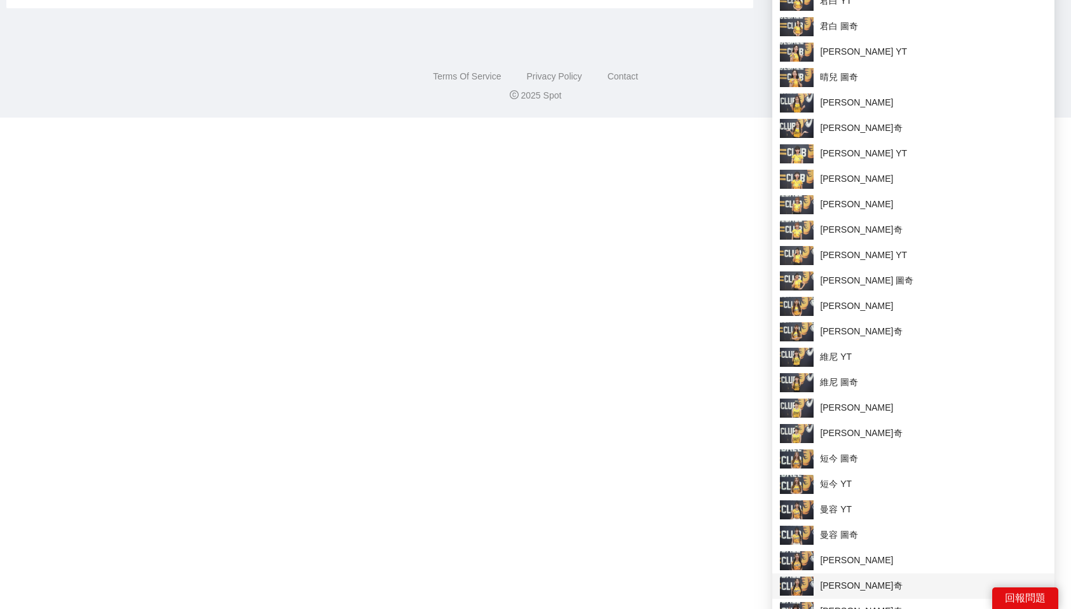
click at [854, 582] on span "[PERSON_NAME]奇" at bounding box center [913, 585] width 267 height 19
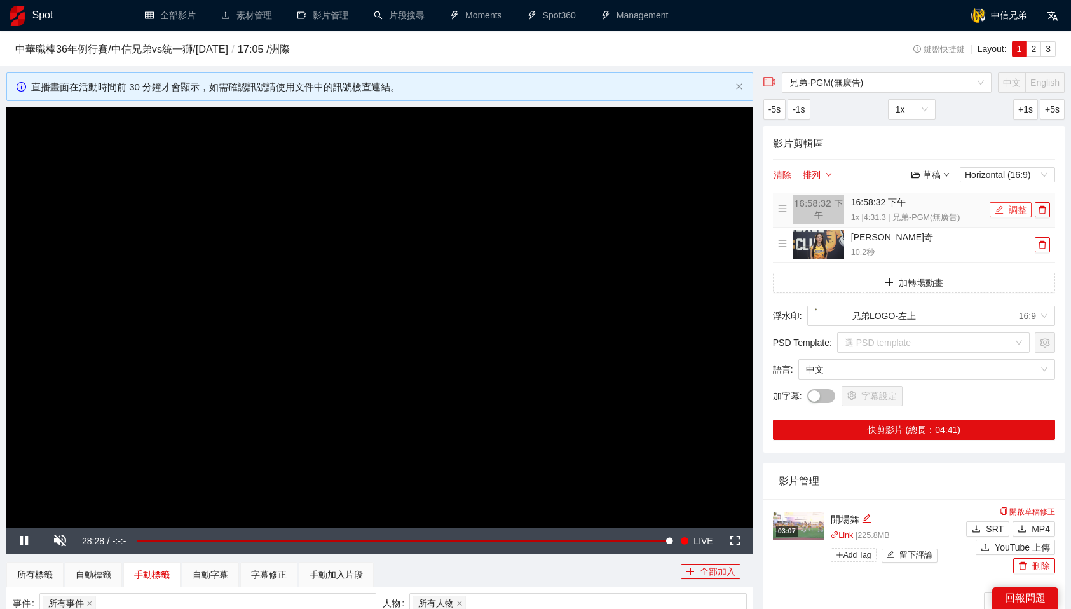
click at [1011, 208] on button "調整" at bounding box center [1011, 209] width 42 height 15
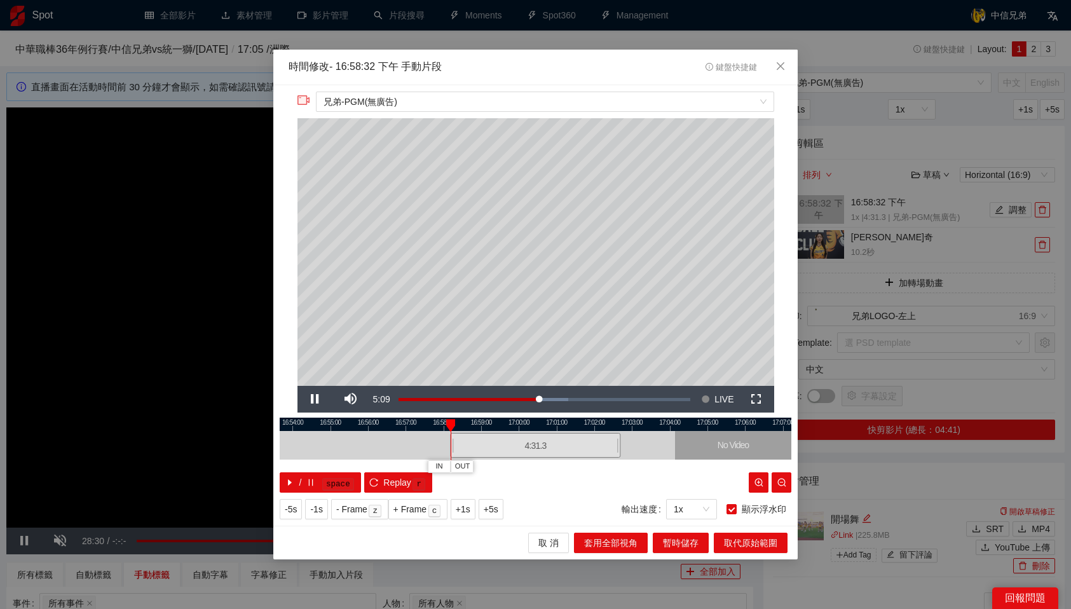
click at [615, 426] on div at bounding box center [536, 424] width 512 height 13
click at [778, 70] on icon "close" at bounding box center [780, 66] width 10 height 10
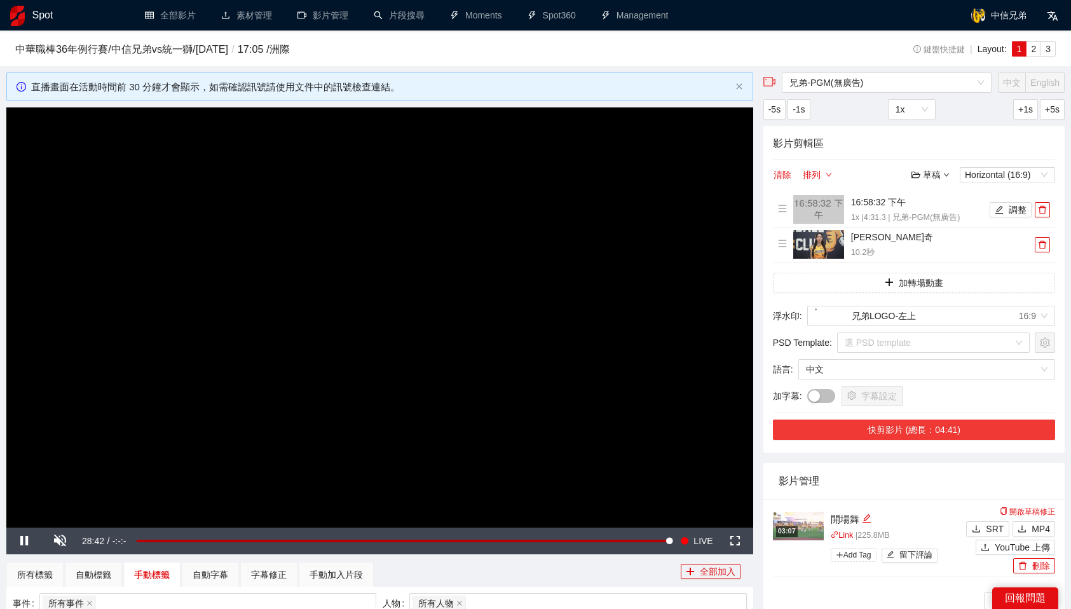
click at [932, 423] on button "快剪影片 (總長：04:41)" at bounding box center [914, 429] width 282 height 20
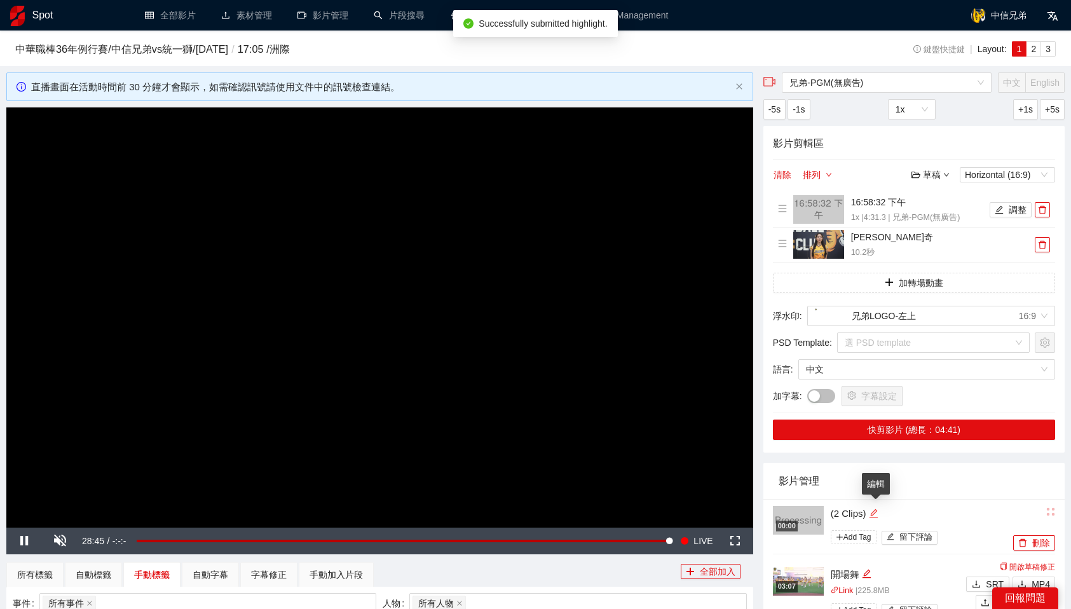
click at [878, 509] on icon "edit" at bounding box center [874, 513] width 10 height 10
click at [879, 509] on textarea "*********" at bounding box center [912, 512] width 179 height 20
type textarea "*"
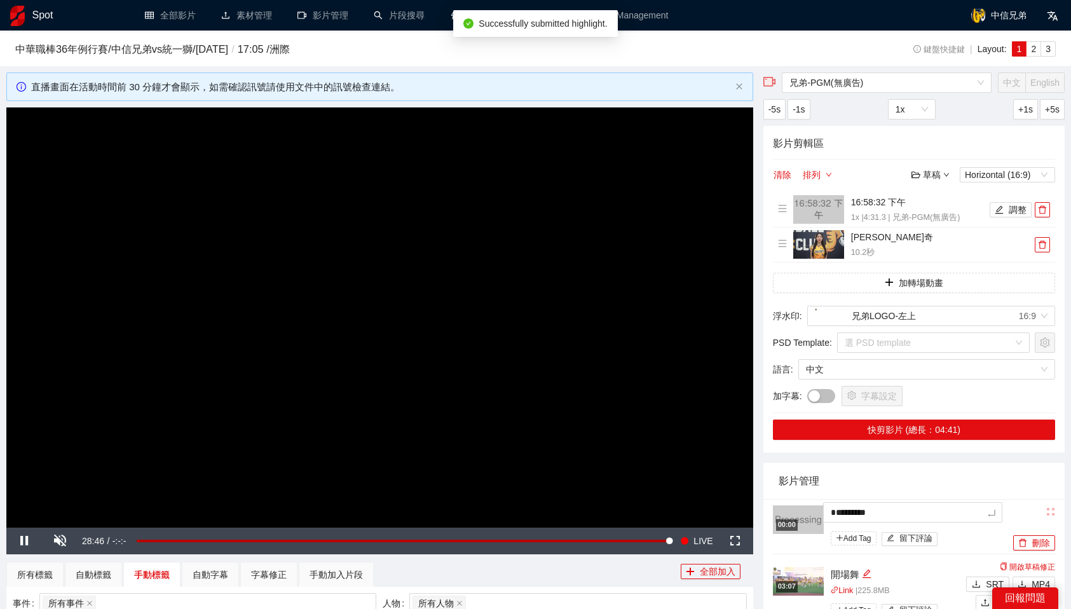
type textarea "*"
type textarea "**"
type textarea "*"
type textarea "**"
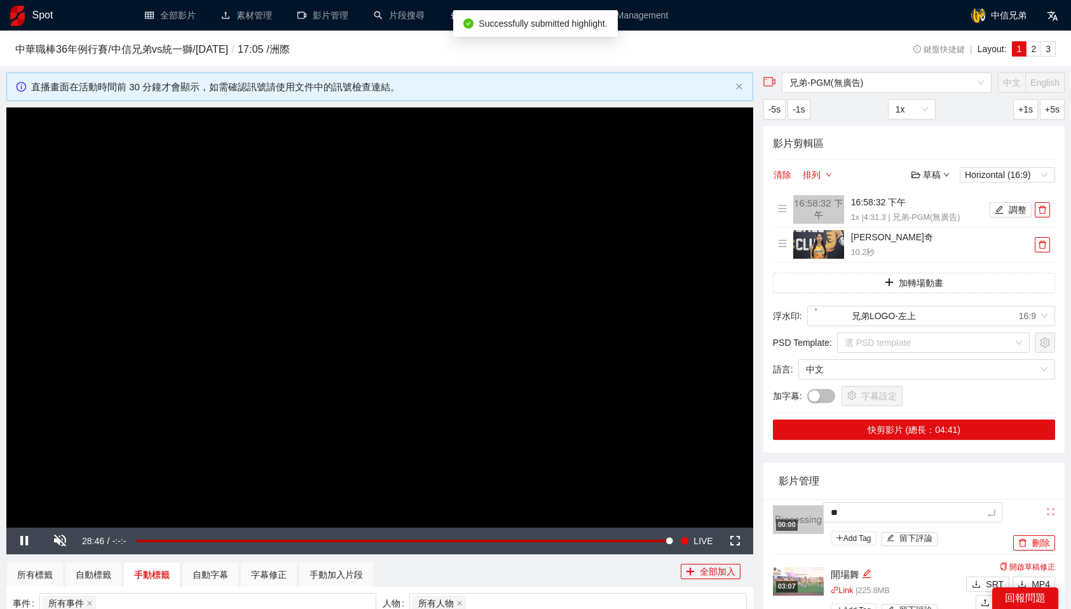
type textarea "***"
type textarea "****"
type textarea "**"
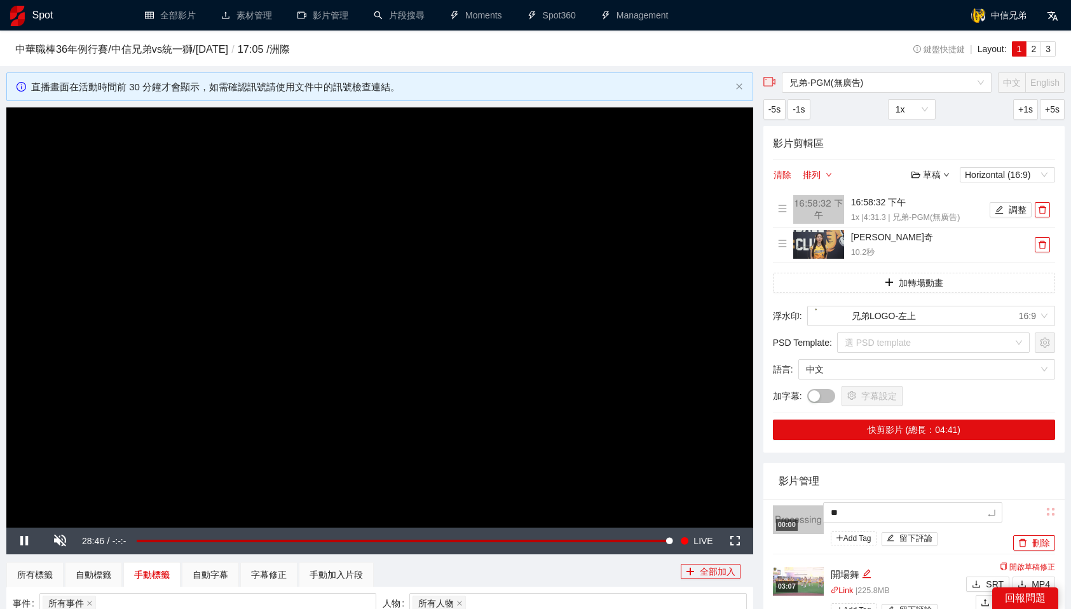
type textarea "**"
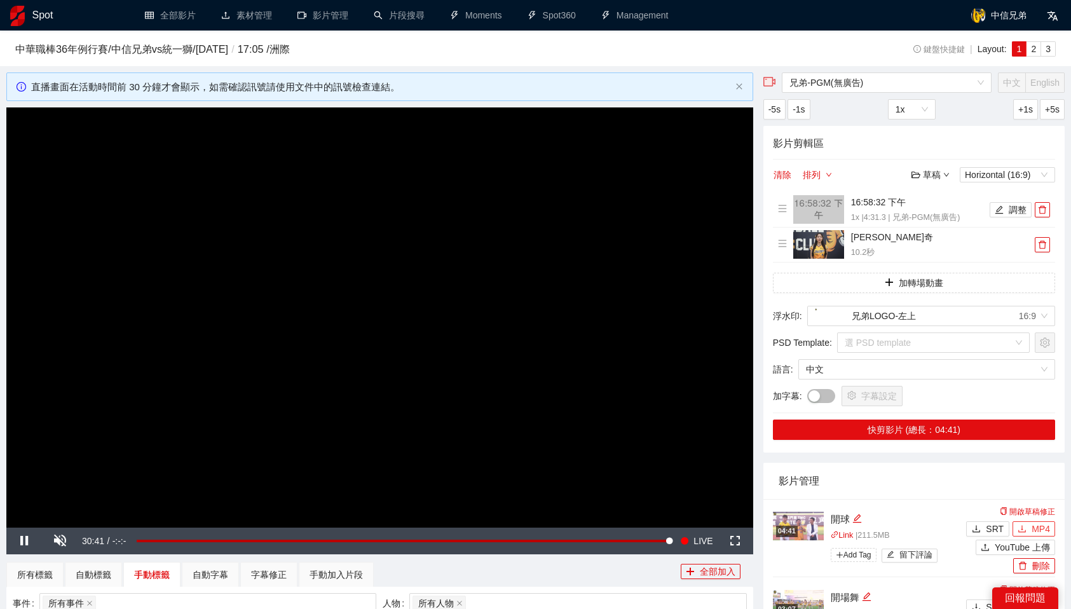
click at [1037, 530] on span "MP4" at bounding box center [1041, 529] width 18 height 14
click at [1042, 213] on icon "delete" at bounding box center [1043, 210] width 8 height 8
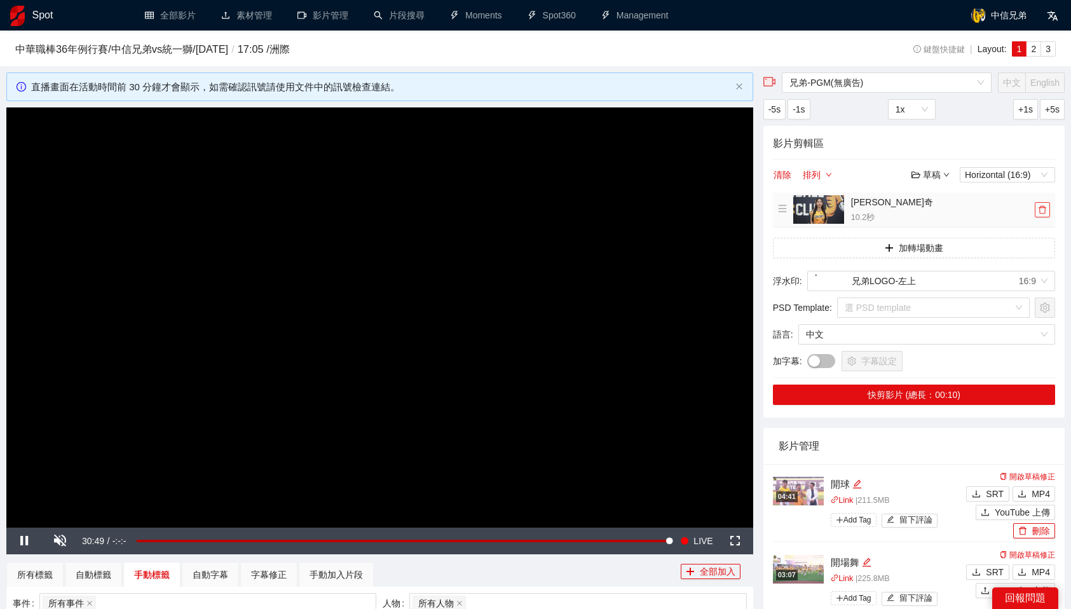
click at [1039, 210] on icon "delete" at bounding box center [1043, 210] width 8 height 8
